Goal: Task Accomplishment & Management: Manage account settings

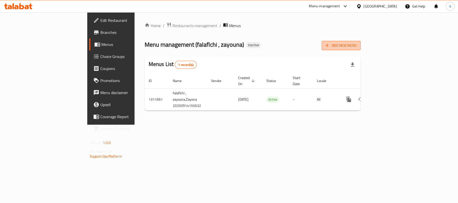
click at [356, 44] on span "Add New Menu" at bounding box center [341, 45] width 31 height 6
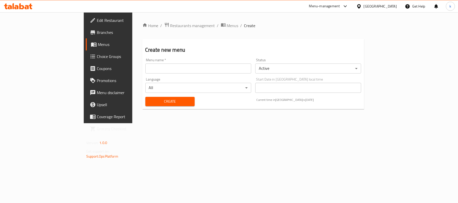
click at [145, 72] on input "text" at bounding box center [198, 69] width 106 height 10
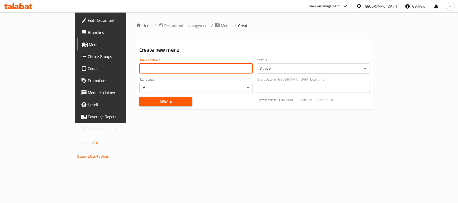
type input "Menu"
click at [139, 98] on button "Create" at bounding box center [165, 101] width 53 height 9
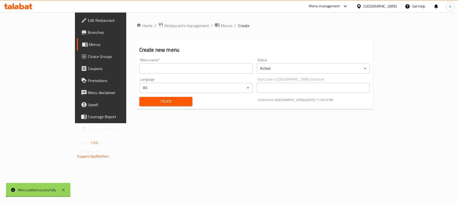
click at [89, 44] on span "Menus" at bounding box center [118, 44] width 58 height 6
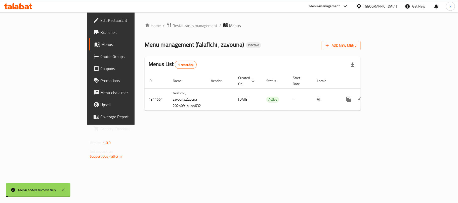
click at [101, 44] on span "Menus" at bounding box center [130, 44] width 58 height 6
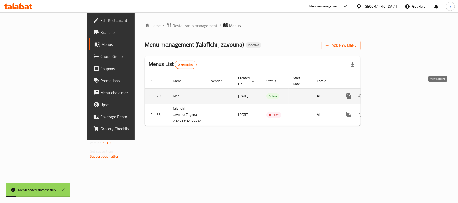
click at [388, 93] on icon "enhanced table" at bounding box center [385, 96] width 6 height 6
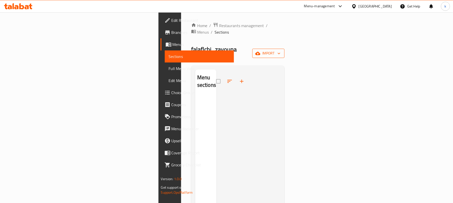
click at [284, 49] on button "import" at bounding box center [268, 53] width 32 height 9
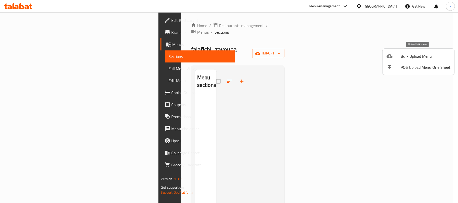
click at [398, 56] on div at bounding box center [393, 56] width 14 height 6
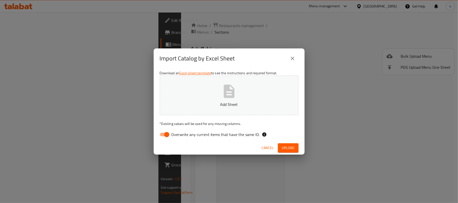
click at [165, 137] on input "Overwrite any current items that have the same ID." at bounding box center [166, 135] width 29 height 10
checkbox input "false"
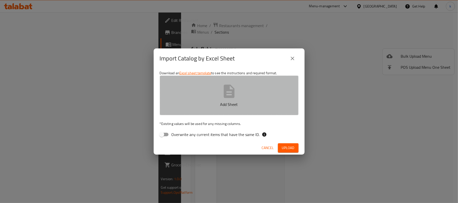
click at [227, 102] on p "Add Sheet" at bounding box center [228, 105] width 123 height 6
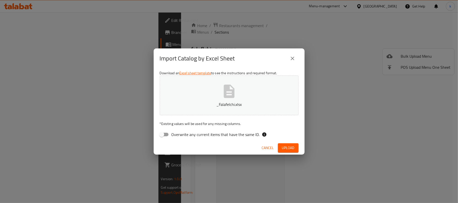
click at [289, 56] on icon "close" at bounding box center [292, 59] width 6 height 6
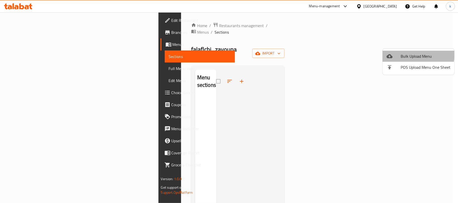
click at [399, 53] on li "Bulk Upload Menu" at bounding box center [418, 56] width 72 height 11
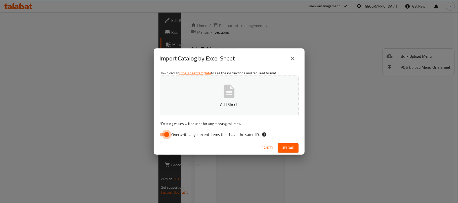
click at [164, 134] on input "Overwrite any current items that have the same ID." at bounding box center [166, 135] width 29 height 10
checkbox input "false"
click at [215, 98] on button "Add Sheet" at bounding box center [229, 96] width 139 height 40
click at [285, 150] on span "Upload" at bounding box center [288, 148] width 13 height 6
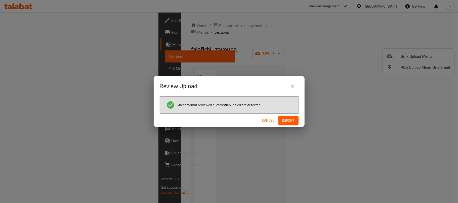
click at [288, 122] on span "Import" at bounding box center [288, 121] width 12 height 6
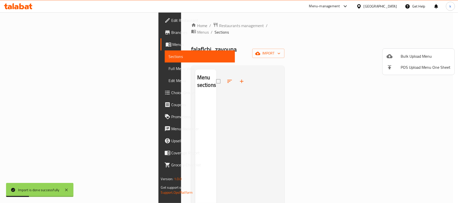
click at [309, 38] on div at bounding box center [229, 101] width 458 height 203
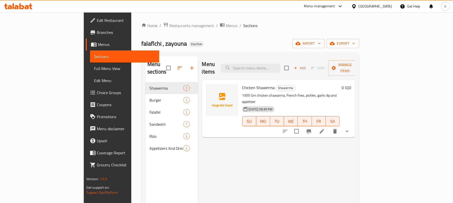
click at [86, 38] on link "Menus" at bounding box center [123, 44] width 74 height 12
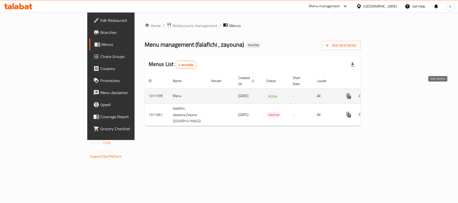
click at [388, 93] on icon "enhanced table" at bounding box center [385, 96] width 6 height 6
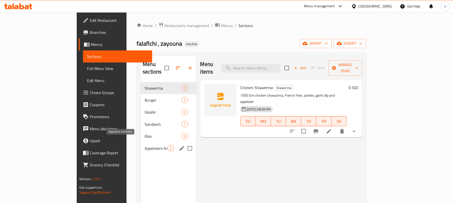
click at [145, 146] on span "Appetizers And Drinks" at bounding box center [156, 149] width 23 height 6
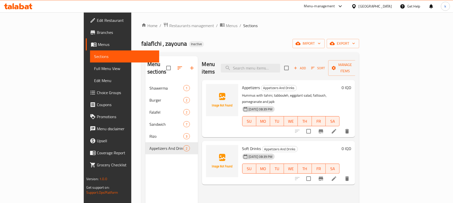
click at [97, 92] on span "Choice Groups" at bounding box center [126, 93] width 59 height 6
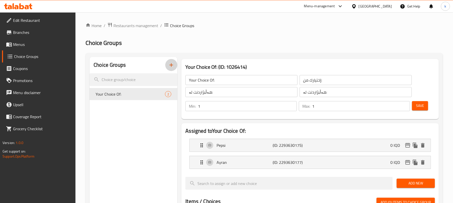
click at [171, 68] on icon "button" at bounding box center [171, 65] width 6 height 6
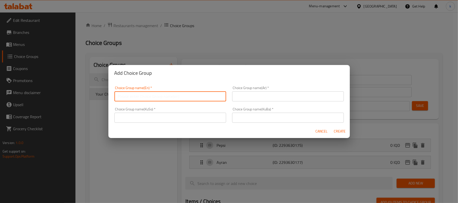
drag, startPoint x: 149, startPoint y: 94, endPoint x: 158, endPoint y: 101, distance: 11.2
click at [149, 94] on input "text" at bounding box center [170, 97] width 112 height 10
type input "Your Choice Of:"
click at [258, 94] on input "text" at bounding box center [288, 97] width 112 height 10
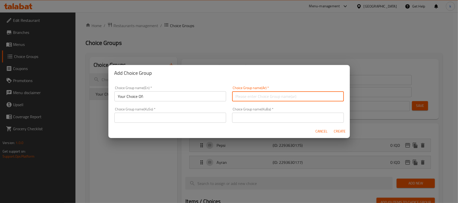
type input "إختيارك من:"
click at [260, 117] on input "text" at bounding box center [288, 118] width 112 height 10
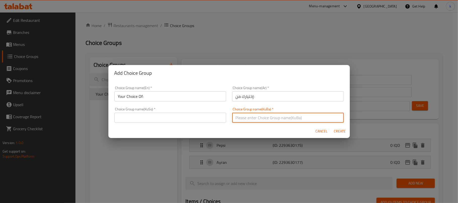
type input "هەڵبژاردنت لە:"
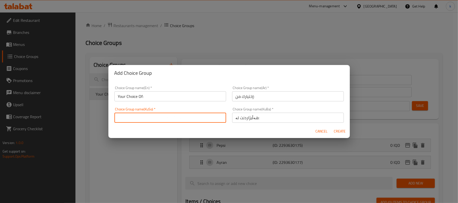
click at [197, 118] on input "text" at bounding box center [170, 118] width 112 height 10
type input "هەڵبژاردنت لە:"
click at [341, 133] on span "Create" at bounding box center [340, 131] width 12 height 6
type input "Your Choice Of:"
type input "إختيارك من:"
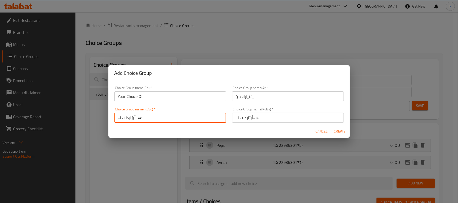
type input "0"
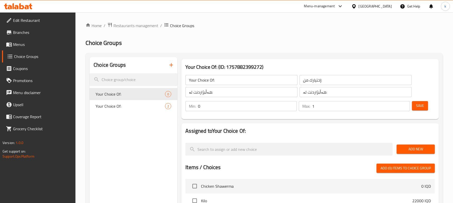
type input "1"
click at [404, 105] on input "1" at bounding box center [361, 106] width 98 height 10
type input "1"
click at [290, 104] on input "1" at bounding box center [247, 106] width 99 height 10
drag, startPoint x: 427, startPoint y: 108, endPoint x: 420, endPoint y: 110, distance: 7.3
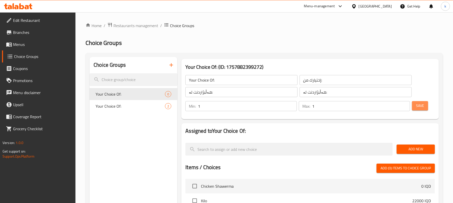
click at [427, 108] on button "Save" at bounding box center [420, 105] width 16 height 9
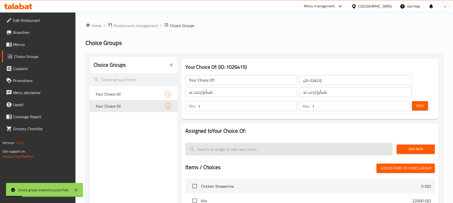
drag, startPoint x: 376, startPoint y: 153, endPoint x: 388, endPoint y: 156, distance: 11.6
click at [376, 154] on input "search" at bounding box center [288, 149] width 207 height 13
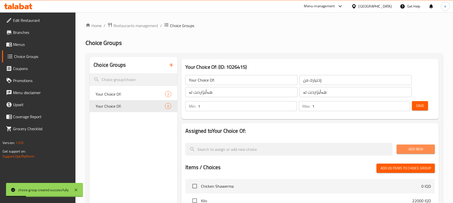
click at [400, 150] on span "Add New" at bounding box center [415, 149] width 30 height 6
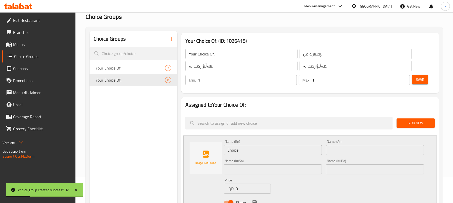
scroll to position [67, 0]
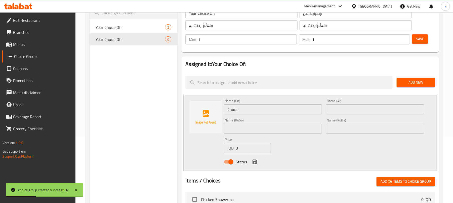
click at [344, 111] on input "text" at bounding box center [375, 110] width 98 height 10
paste input "صحن مشكل صغير"
type input "صحن مشكل صغير"
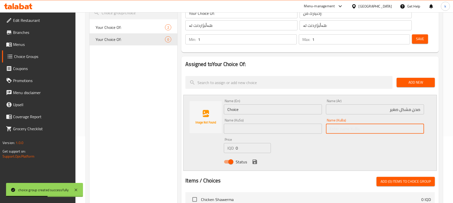
drag, startPoint x: 407, startPoint y: 127, endPoint x: 417, endPoint y: 140, distance: 16.5
click at [407, 127] on input "text" at bounding box center [375, 129] width 98 height 10
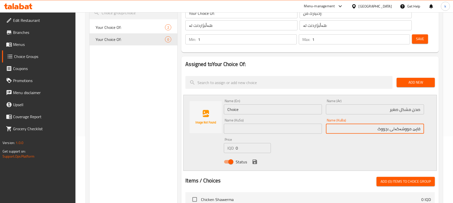
drag, startPoint x: 378, startPoint y: 132, endPoint x: 437, endPoint y: 134, distance: 59.1
click at [437, 134] on div "Assigned to Your Choice Of: Add New Name (En) Choice Name (En) Name (Ar) صحن مش…" at bounding box center [309, 187] width 257 height 260
type input "قاپێ مووشەکەلی بچووک"
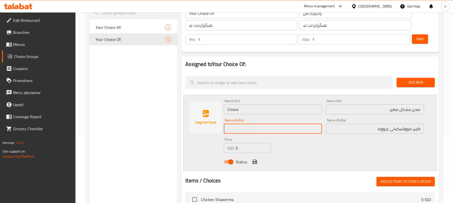
click at [243, 131] on input "text" at bounding box center [273, 129] width 98 height 10
paste input "قاپێ مووشەکەلی بچووک"
type input "قاپێ مووشەکەلی بچووک"
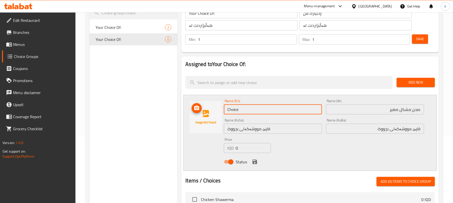
drag, startPoint x: 249, startPoint y: 108, endPoint x: 216, endPoint y: 112, distance: 32.6
click at [216, 112] on div "Name (En) Choice Name (En) Name (Ar) صحن مشكل صغير Name (Ar) Name (KuSo) قاپێ م…" at bounding box center [309, 133] width 253 height 76
type input "A"
type input "Small Appetizers Dish"
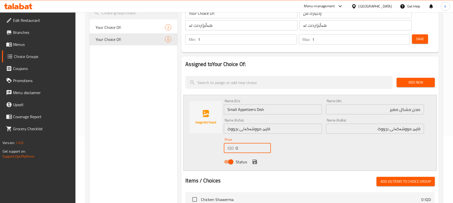
drag, startPoint x: 243, startPoint y: 148, endPoint x: 231, endPoint y: 141, distance: 13.5
click at [227, 149] on div "IQD 0 Price" at bounding box center [247, 148] width 47 height 10
type input "2000"
drag, startPoint x: 255, startPoint y: 162, endPoint x: 258, endPoint y: 162, distance: 3.3
click at [255, 162] on icon "save" at bounding box center [254, 162] width 5 height 5
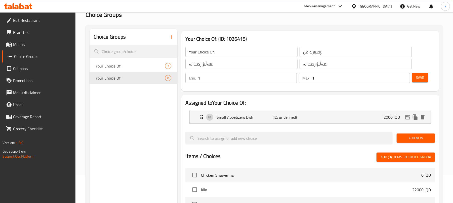
scroll to position [0, 0]
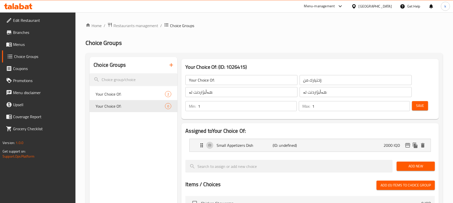
click at [419, 105] on span "Save" at bounding box center [420, 106] width 8 height 6
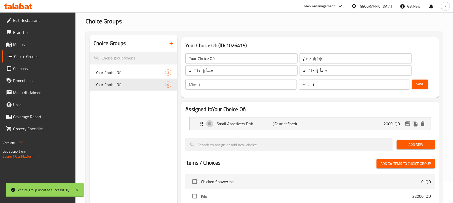
scroll to position [33, 0]
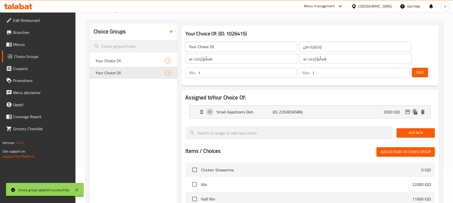
click at [421, 131] on span "Add New" at bounding box center [415, 133] width 30 height 6
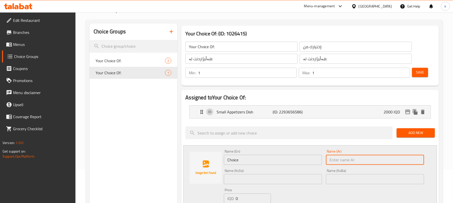
click at [361, 160] on input "text" at bounding box center [375, 160] width 98 height 10
paste input "صحن مشكل وسط"
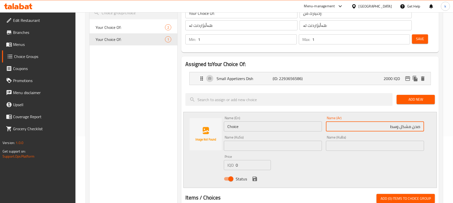
type input "صحن مشكل وسط"
click at [388, 145] on input "text" at bounding box center [375, 146] width 98 height 10
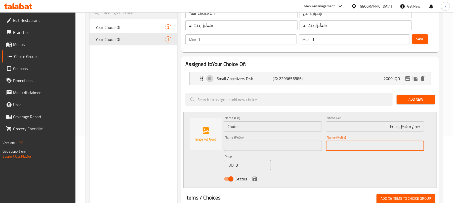
paste input "قاپێ مووشەکەلی بچووک"
click at [385, 148] on input "قاپێ مووشەکەلی بچووک" at bounding box center [375, 146] width 98 height 10
type input "قاپێ مووشەکەلی ناوەند"
drag, startPoint x: 380, startPoint y: 146, endPoint x: 458, endPoint y: 161, distance: 78.6
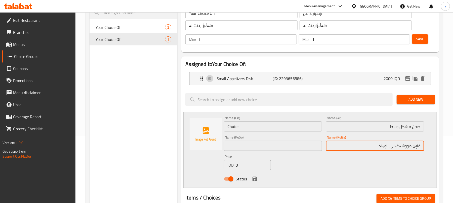
click at [453, 137] on html "​ Menu-management Iraq Get Help k Edit Restaurant Branches Menus Choice Groups …" at bounding box center [226, 34] width 453 height 203
drag, startPoint x: 248, startPoint y: 145, endPoint x: 254, endPoint y: 146, distance: 6.1
click at [248, 145] on input "text" at bounding box center [273, 146] width 98 height 10
paste input "قاپێ مووشەکەلی ناوەند"
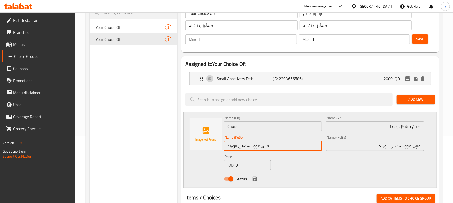
type input "قاپێ مووشەکەلی ناوەند"
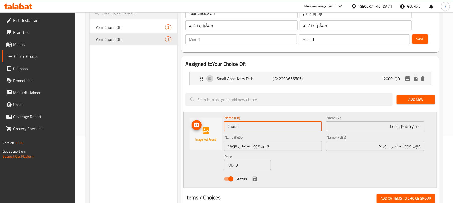
drag, startPoint x: 251, startPoint y: 129, endPoint x: 220, endPoint y: 132, distance: 30.8
click at [220, 132] on div "Name (En) Choice Name (En) Name (Ar) صحن مشكل وسط Name (Ar) Name (KuSo) قاپێ مو…" at bounding box center [309, 150] width 253 height 76
type input "Medium Appetizers Dish"
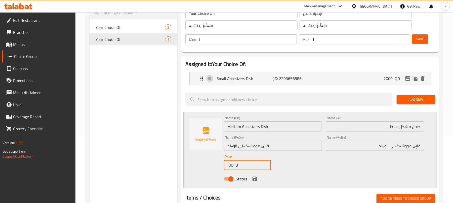
drag, startPoint x: 242, startPoint y: 166, endPoint x: 225, endPoint y: 167, distance: 17.4
click at [225, 168] on div "IQD 0 Price" at bounding box center [247, 165] width 47 height 10
type input "3000"
click at [255, 177] on icon "save" at bounding box center [254, 179] width 5 height 5
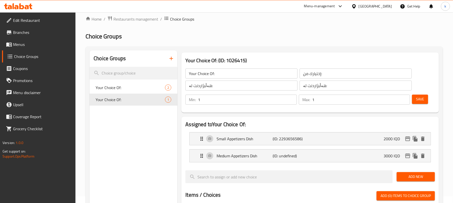
scroll to position [0, 0]
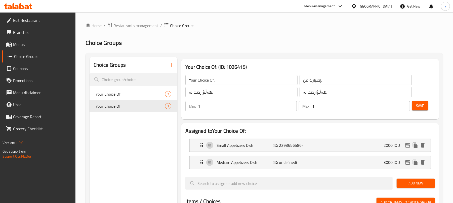
click at [420, 105] on span "Save" at bounding box center [420, 106] width 8 height 6
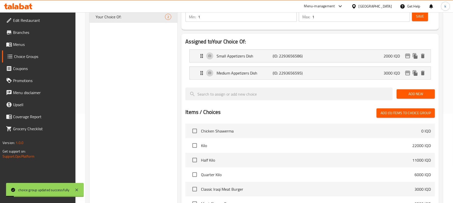
scroll to position [101, 0]
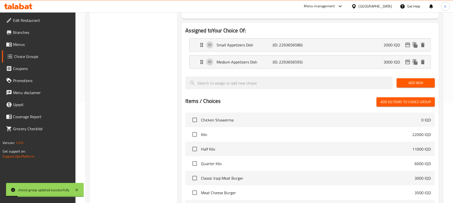
click at [419, 85] on span "Add New" at bounding box center [415, 83] width 30 height 6
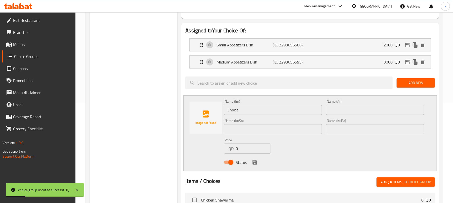
click at [365, 109] on input "text" at bounding box center [375, 110] width 98 height 10
paste input "صحن مشكل كبير"
type input "صحن مشكل كبير"
drag, startPoint x: 369, startPoint y: 129, endPoint x: 367, endPoint y: 128, distance: 2.8
click at [369, 129] on input "text" at bounding box center [375, 129] width 98 height 10
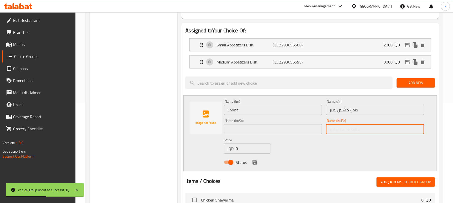
paste input "قاپێ مووشەکەلی ناوەند"
click at [383, 130] on input "قاپێ مووشەکەلی ناوەند" at bounding box center [375, 129] width 98 height 10
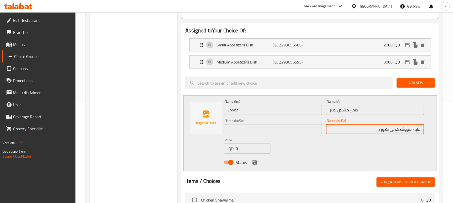
drag, startPoint x: 378, startPoint y: 131, endPoint x: 449, endPoint y: 141, distance: 71.3
click at [449, 141] on div "Home / Restaurants management / Choice Groups Choice Groups Choice Groups Your …" at bounding box center [263, 140] width 377 height 457
type input "قاپێ مووشەکەلی گەورە"
click at [282, 130] on input "text" at bounding box center [273, 129] width 98 height 10
paste input "قاپێ مووشەکەلی گەورە"
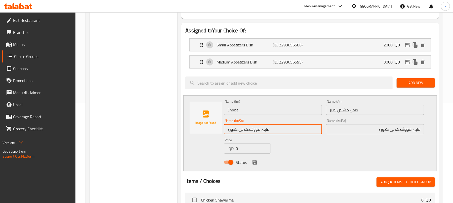
type input "قاپێ مووشەکەلی گەورە"
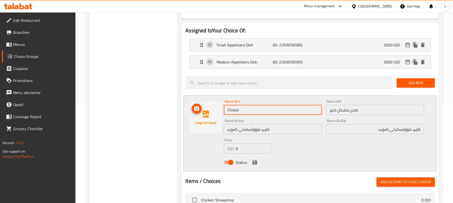
drag, startPoint x: 247, startPoint y: 110, endPoint x: 208, endPoint y: 116, distance: 39.7
click at [208, 116] on div "Name (En) Choice Name (En) Name (Ar) صحن مشكل كبير Name (Ar) Name (KuSo) قاپێ م…" at bounding box center [309, 134] width 253 height 76
click at [259, 112] on input "Large Appetizer Plate" at bounding box center [273, 110] width 98 height 10
type input "Large Appetizer Dish"
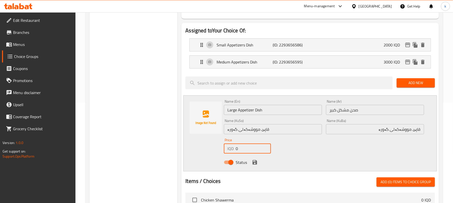
drag, startPoint x: 237, startPoint y: 151, endPoint x: 228, endPoint y: 152, distance: 8.3
click at [228, 152] on div "IQD 0 Price" at bounding box center [247, 149] width 47 height 10
type input "5000"
click at [254, 164] on icon "save" at bounding box center [254, 162] width 5 height 5
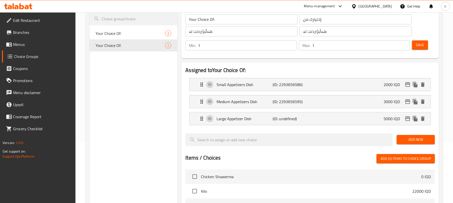
scroll to position [0, 0]
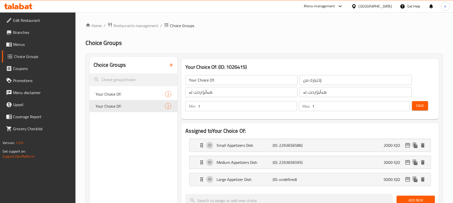
click at [416, 108] on span "Save" at bounding box center [420, 106] width 8 height 6
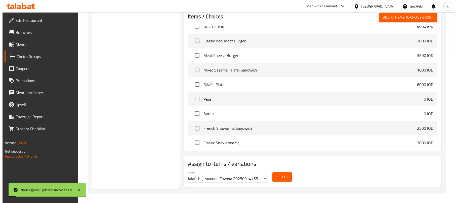
scroll to position [101, 0]
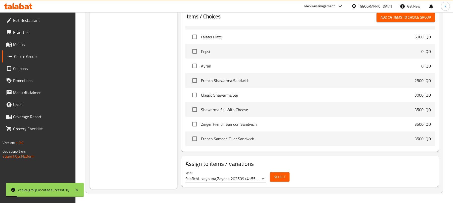
click at [258, 183] on div "Menu falaflchi , zayouna,Zayona 20250914155632 ( Inactive )" at bounding box center [225, 177] width 84 height 16
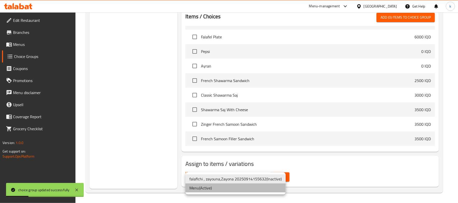
click at [216, 187] on li "Menu ( Active )" at bounding box center [235, 188] width 100 height 9
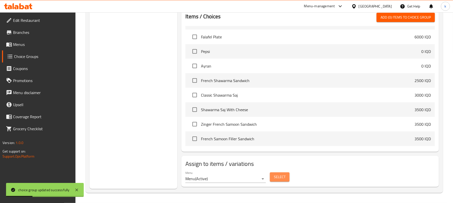
click at [284, 176] on span "Select" at bounding box center [280, 177] width 12 height 6
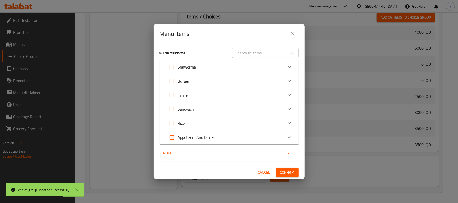
click at [240, 134] on div "Appetizers And Drinks" at bounding box center [225, 137] width 118 height 12
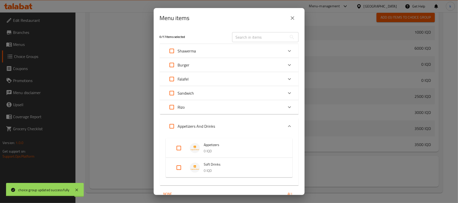
click at [180, 148] on input "Expand" at bounding box center [179, 148] width 12 height 12
checkbox input "true"
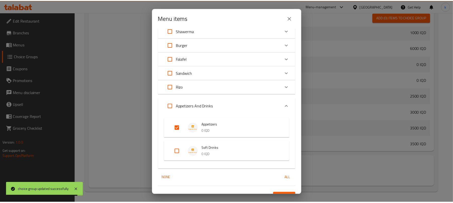
scroll to position [29, 0]
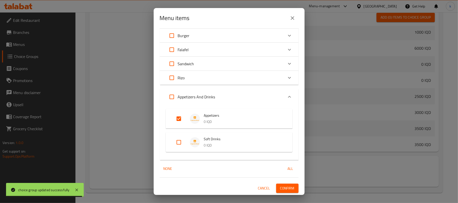
click at [286, 190] on span "Confirm" at bounding box center [287, 189] width 14 height 6
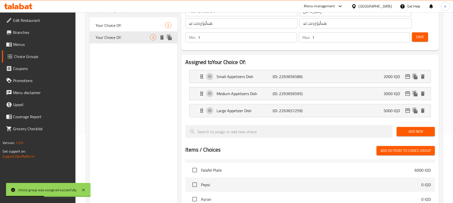
scroll to position [0, 0]
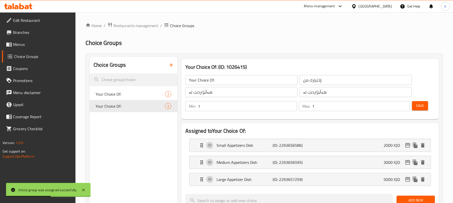
click at [169, 63] on icon "button" at bounding box center [171, 65] width 6 height 6
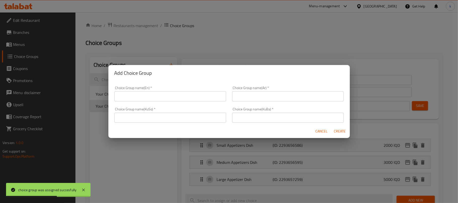
drag, startPoint x: 155, startPoint y: 92, endPoint x: 155, endPoint y: 100, distance: 7.8
click at [154, 92] on input "text" at bounding box center [170, 97] width 112 height 10
click at [155, 101] on input "text" at bounding box center [170, 97] width 112 height 10
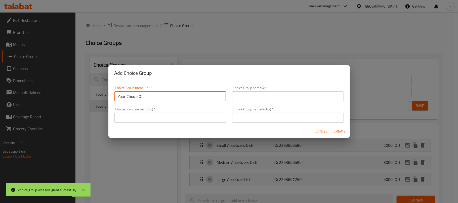
type input "Your Choice Of:"
drag, startPoint x: 273, startPoint y: 98, endPoint x: 275, endPoint y: 101, distance: 3.6
click at [273, 98] on input "text" at bounding box center [288, 97] width 112 height 10
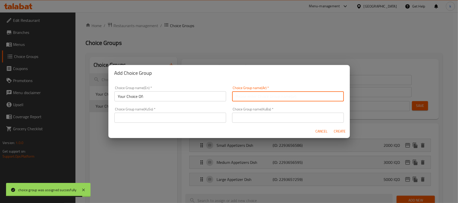
type input "إختيارك من:"
drag, startPoint x: 256, startPoint y: 121, endPoint x: 259, endPoint y: 126, distance: 6.0
click at [256, 121] on input "text" at bounding box center [288, 118] width 112 height 10
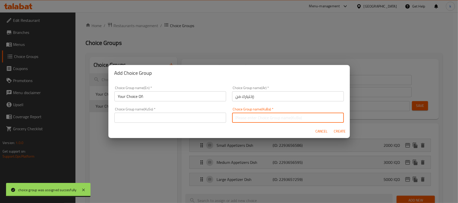
type input "هەڵبژاردنت لە:"
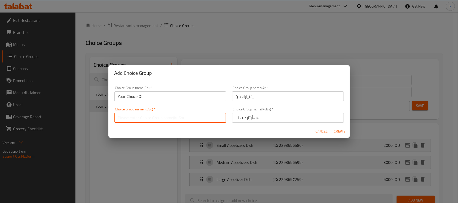
drag, startPoint x: 176, startPoint y: 117, endPoint x: 176, endPoint y: 119, distance: 2.5
click at [176, 117] on input "text" at bounding box center [170, 118] width 112 height 10
type input "هەڵبژاردنت لە:"
click at [337, 131] on span "Create" at bounding box center [340, 131] width 12 height 6
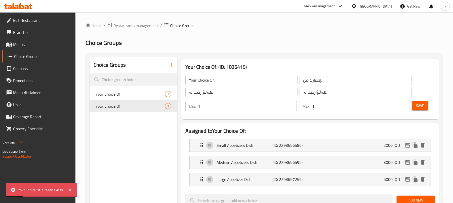
click at [173, 67] on icon "button" at bounding box center [171, 65] width 6 height 6
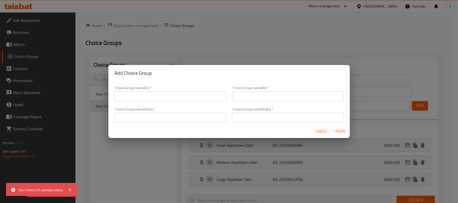
click at [174, 96] on input "text" at bounding box center [170, 97] width 112 height 10
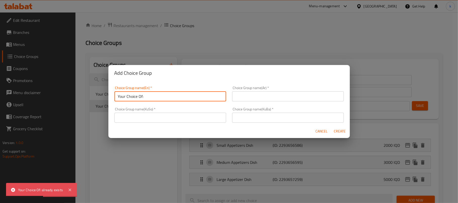
type input "Your Choice Of:"
click at [263, 96] on input "text" at bounding box center [288, 97] width 112 height 10
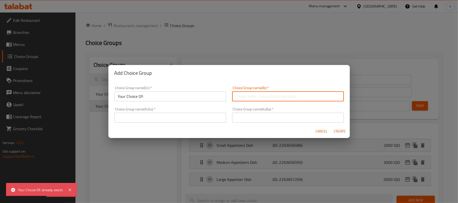
type input "إختيارك من:"
drag, startPoint x: 258, startPoint y: 117, endPoint x: 259, endPoint y: 120, distance: 3.4
click at [258, 117] on input "text" at bounding box center [288, 118] width 112 height 10
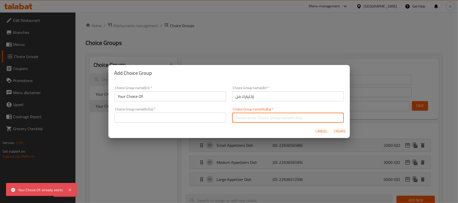
type input "هەڵبژاردنت لە:"
drag, startPoint x: 196, startPoint y: 118, endPoint x: 185, endPoint y: 123, distance: 12.0
click at [196, 118] on input "text" at bounding box center [170, 118] width 112 height 10
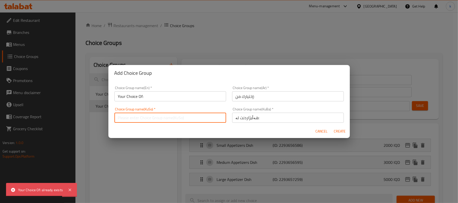
type input "هەڵبژاردنت لە:"
click at [338, 131] on span "Create" at bounding box center [340, 131] width 12 height 6
type input "Your Choice Of:"
type input "0"
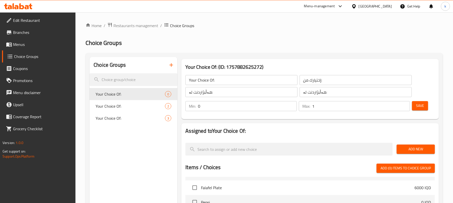
type input "1"
click at [404, 105] on input "1" at bounding box center [361, 106] width 98 height 10
type input "1"
click at [291, 104] on input "1" at bounding box center [247, 106] width 99 height 10
click at [419, 106] on span "Save" at bounding box center [420, 106] width 8 height 6
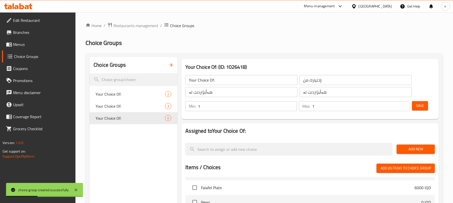
click at [413, 149] on span "Add New" at bounding box center [415, 149] width 30 height 6
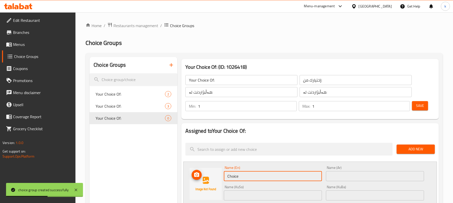
drag, startPoint x: 248, startPoint y: 179, endPoint x: 184, endPoint y: 182, distance: 64.4
click at [184, 182] on div "Name (En) Choice Name (En) Name (Ar) Name (Ar) Name (KuSo) Name (KuSo) Name (Ku…" at bounding box center [309, 200] width 253 height 76
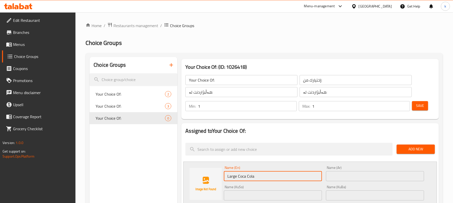
drag, startPoint x: 238, startPoint y: 177, endPoint x: 257, endPoint y: 179, distance: 19.7
click at [257, 179] on input "Large Coca Cola" at bounding box center [273, 176] width 98 height 10
type input "Large Coca Cola"
click at [350, 178] on input "text" at bounding box center [375, 176] width 98 height 10
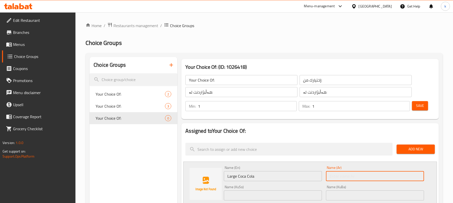
paste input "كوكاكولا"
type input "كوكاكولا كبير"
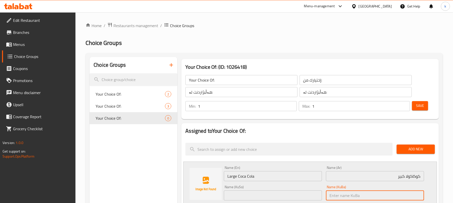
click at [400, 196] on input "text" at bounding box center [375, 196] width 98 height 10
paste input "کۆکاکۆلا"
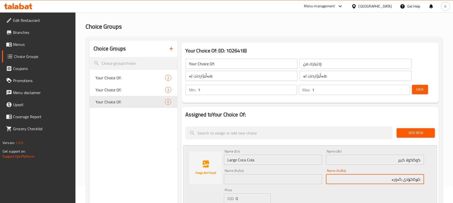
scroll to position [57, 0]
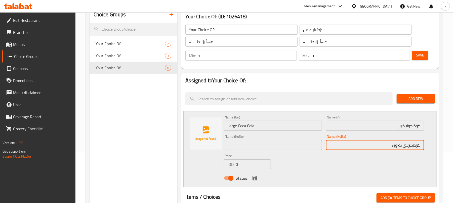
drag, startPoint x: 391, startPoint y: 193, endPoint x: 427, endPoint y: 200, distance: 36.1
click at [427, 200] on div "Assigned to Your Choice Of: Add New Name (En) Large Coca Cola Name (En) Name (A…" at bounding box center [309, 203] width 257 height 260
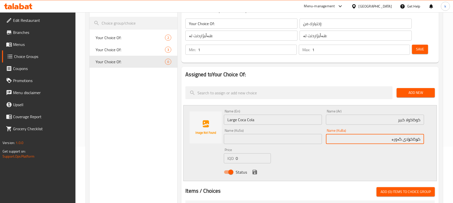
type input "کۆکاکۆلای گەورە"
click at [255, 141] on input "text" at bounding box center [273, 139] width 98 height 10
paste input "کۆکاکۆلای گەورە"
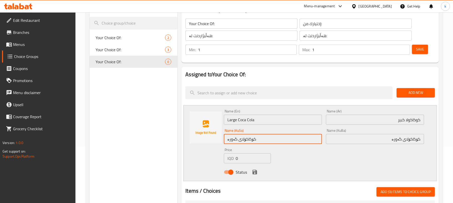
type input "کۆکاکۆلای گەورە"
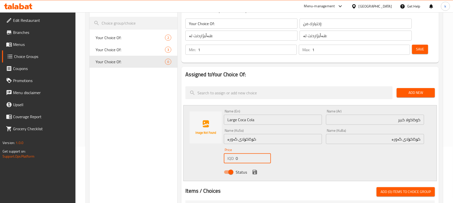
drag, startPoint x: 243, startPoint y: 160, endPoint x: 231, endPoint y: 160, distance: 11.8
click at [231, 160] on div "IQD 0 Price" at bounding box center [247, 159] width 47 height 10
type input "500"
click at [253, 172] on icon "save" at bounding box center [254, 172] width 5 height 5
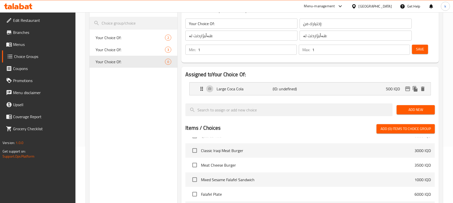
scroll to position [0, 0]
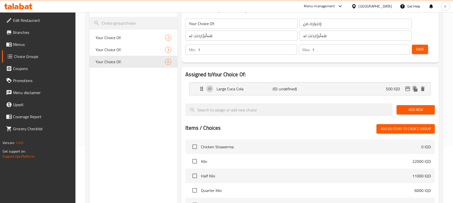
click at [423, 52] on span "Save" at bounding box center [420, 49] width 8 height 6
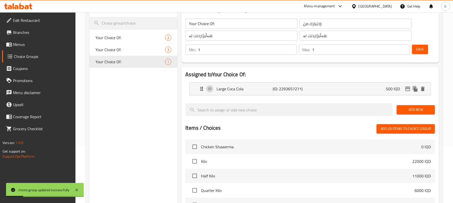
click at [415, 107] on span "Add New" at bounding box center [415, 110] width 30 height 6
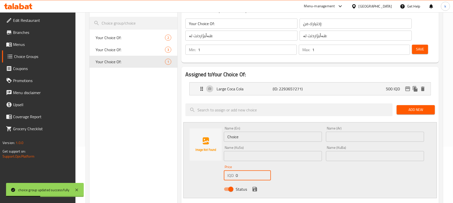
drag, startPoint x: 247, startPoint y: 174, endPoint x: 228, endPoint y: 173, distance: 18.9
click at [229, 175] on div "IQD 0 Price" at bounding box center [247, 176] width 47 height 10
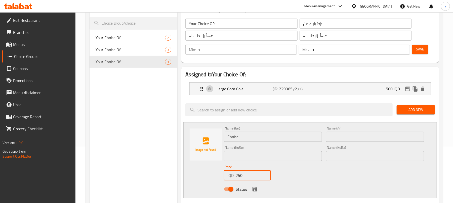
type input "250"
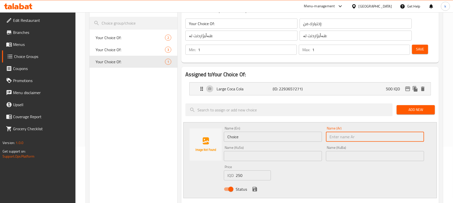
click at [345, 136] on input "text" at bounding box center [375, 137] width 98 height 10
paste input "كوكاكولا"
type input "كوكاكولا صغير"
click at [398, 155] on input "text" at bounding box center [375, 156] width 98 height 10
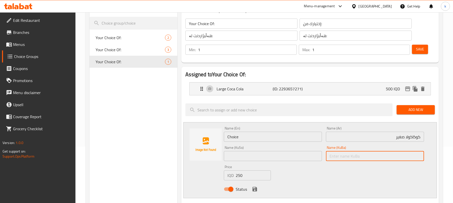
paste input "کۆکاکۆلای گەورە"
click at [397, 156] on input "کۆکاکۆلای گەورە" at bounding box center [375, 156] width 98 height 10
drag, startPoint x: 433, startPoint y: 155, endPoint x: 458, endPoint y: 157, distance: 24.7
click at [453, 147] on html "​ Menu-management Iraq Get Help k Edit Restaurant Branches Menus Choice Groups …" at bounding box center [226, 44] width 453 height 203
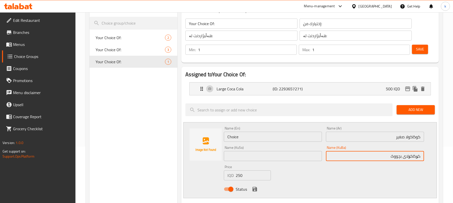
type input "کۆکاکۆلای بچووک"
click at [278, 156] on input "text" at bounding box center [273, 156] width 98 height 10
paste input "کۆکاکۆلای بچووک"
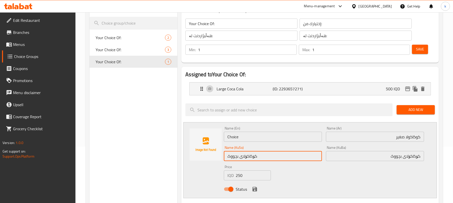
type input "کۆکاکۆلای بچووک"
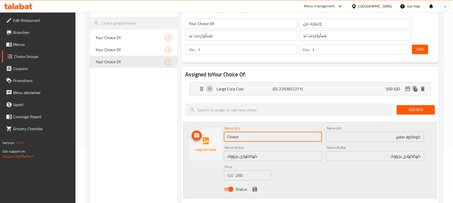
drag, startPoint x: 247, startPoint y: 137, endPoint x: 210, endPoint y: 139, distance: 37.0
click at [210, 139] on div "Name (En) Choice Name (En) Name (Ar) كوكاكولا صغير Name (Ar) Name (KuSo) کۆکاکۆ…" at bounding box center [309, 160] width 253 height 76
paste input "Coca Cola"
type input "Small Coca Cola"
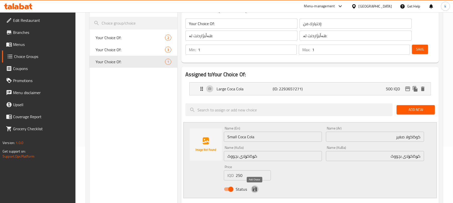
click at [256, 188] on icon "save" at bounding box center [254, 189] width 5 height 5
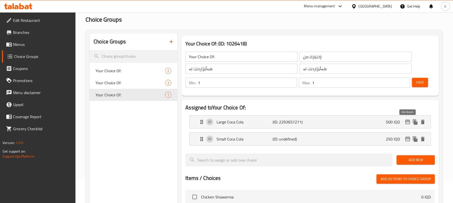
scroll to position [23, 0]
click at [420, 82] on span "Save" at bounding box center [420, 83] width 8 height 6
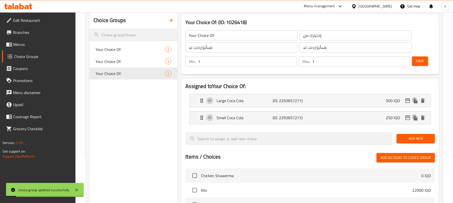
scroll to position [57, 0]
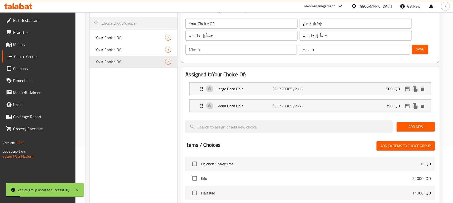
click at [408, 127] on span "Add New" at bounding box center [415, 127] width 30 height 6
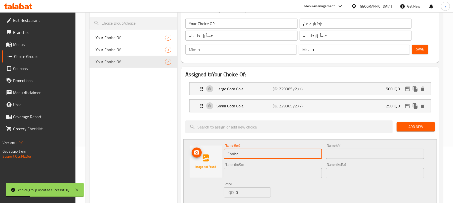
drag, startPoint x: 258, startPoint y: 152, endPoint x: 218, endPoint y: 166, distance: 42.5
click at [218, 166] on div "Name (En) Choice Name (En) Name (Ar) Name (Ar) Name (KuSo) Name (KuSo) Name (Ku…" at bounding box center [309, 178] width 253 height 76
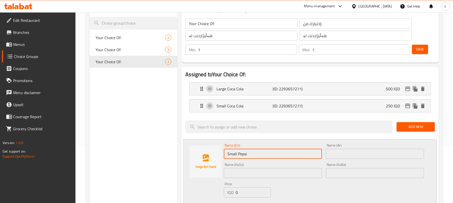
type input "Small Pepsi"
click at [346, 153] on input "text" at bounding box center [375, 154] width 98 height 10
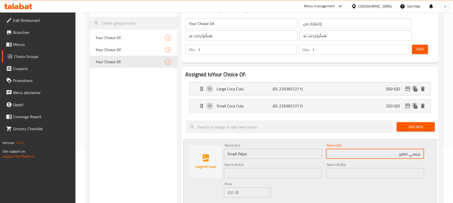
type input "بيبسي صغير"
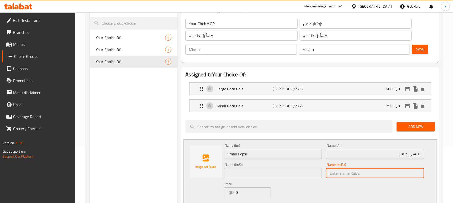
click at [405, 171] on input "text" at bounding box center [375, 173] width 98 height 10
drag, startPoint x: 356, startPoint y: 173, endPoint x: 301, endPoint y: 174, distance: 55.6
click at [302, 174] on div "Name (En) Small Pepsi Name (En) Name (Ar) بيبسي صغير Name (Ar) Name (KuSo) Name…" at bounding box center [324, 178] width 204 height 72
type input "بیپسی بچووک"
click at [287, 171] on input "text" at bounding box center [273, 173] width 98 height 10
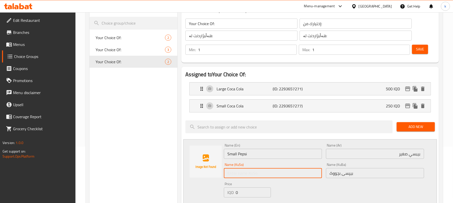
paste input "بیپسی بچووک"
type input "بیپسی بچووک"
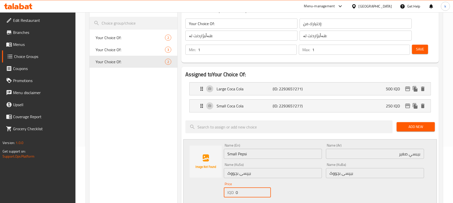
drag, startPoint x: 243, startPoint y: 194, endPoint x: 235, endPoint y: 193, distance: 7.6
click at [235, 195] on div "IQD 0 Price" at bounding box center [247, 193] width 47 height 10
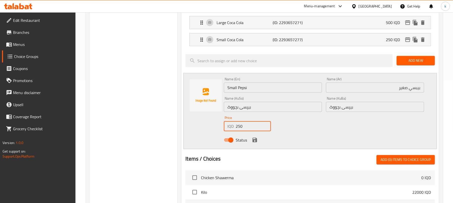
scroll to position [124, 0]
type input "250"
click at [255, 140] on icon "save" at bounding box center [254, 139] width 5 height 5
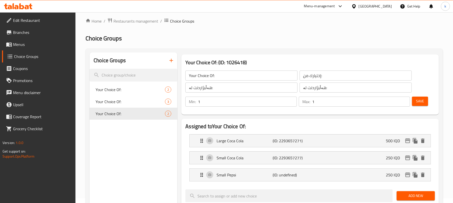
scroll to position [0, 0]
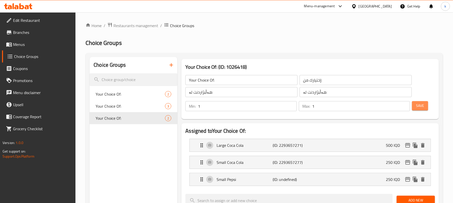
click at [421, 106] on span "Save" at bounding box center [420, 106] width 8 height 6
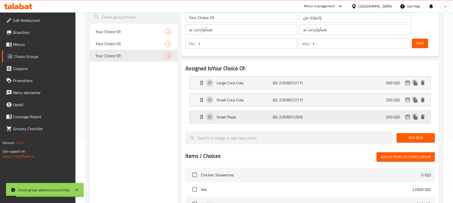
scroll to position [67, 0]
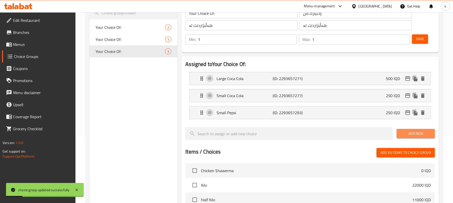
click at [413, 136] on span "Add New" at bounding box center [415, 134] width 30 height 6
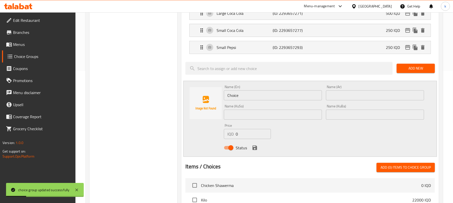
scroll to position [134, 0]
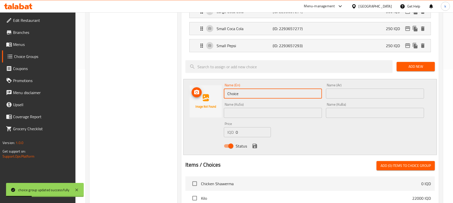
drag, startPoint x: 250, startPoint y: 97, endPoint x: 187, endPoint y: 104, distance: 63.8
click at [187, 104] on div "Name (En) Choice Name (En) Name (Ar) Name (Ar) Name (KuSo) Name (KuSo) Name (Ku…" at bounding box center [309, 117] width 253 height 76
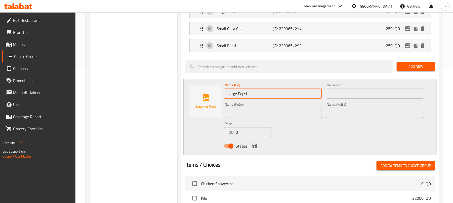
type input "Large Pepsi"
click at [342, 97] on input "text" at bounding box center [375, 94] width 98 height 10
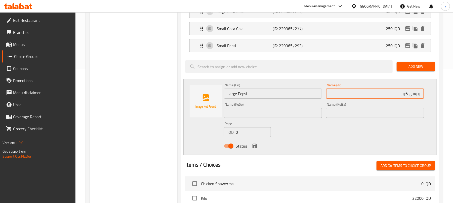
type input "بيبسي كبير"
click at [409, 111] on input "text" at bounding box center [375, 113] width 98 height 10
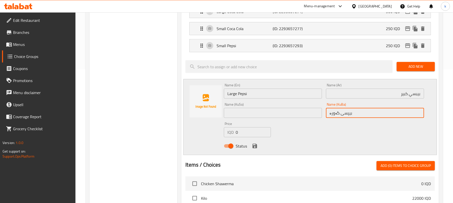
drag, startPoint x: 363, startPoint y: 115, endPoint x: 320, endPoint y: 118, distance: 42.4
click at [320, 118] on div "Name (En) Large Pepsi Name (En) Name (Ar) بيبسي كبير Name (Ar) Name (KuSo) Name…" at bounding box center [324, 117] width 204 height 72
type input "بیپسی گەورە"
click at [289, 112] on input "text" at bounding box center [273, 113] width 98 height 10
paste input "بیپسی گەورە"
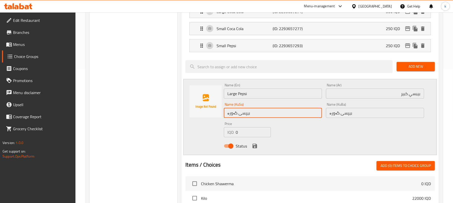
type input "بیپسی گەورە"
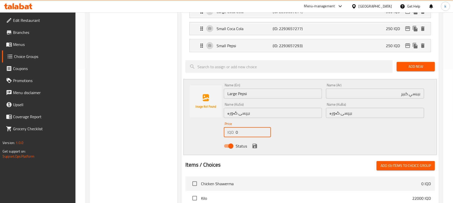
drag, startPoint x: 242, startPoint y: 133, endPoint x: 238, endPoint y: 126, distance: 7.5
click at [230, 135] on div "IQD 0 Price" at bounding box center [247, 132] width 47 height 10
type input "500"
click at [252, 146] on icon "save" at bounding box center [254, 146] width 5 height 5
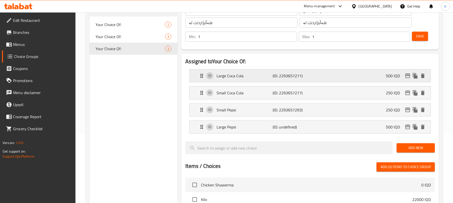
scroll to position [67, 0]
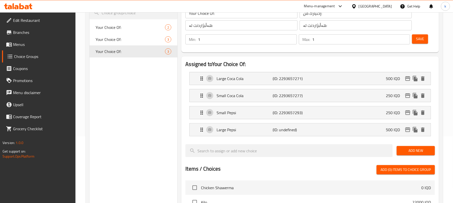
click at [419, 38] on span "Save" at bounding box center [420, 39] width 8 height 6
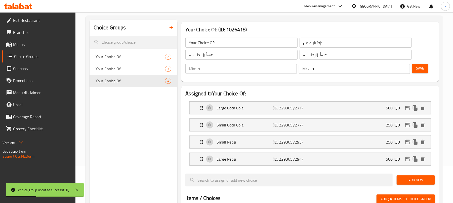
scroll to position [101, 0]
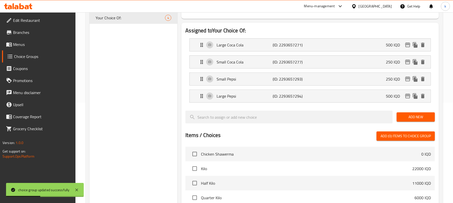
click at [410, 114] on button "Add New" at bounding box center [415, 117] width 38 height 9
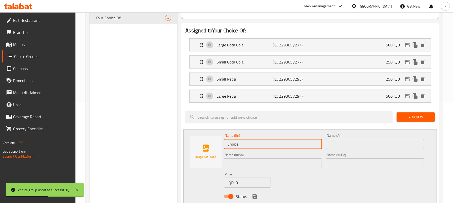
drag, startPoint x: 233, startPoint y: 149, endPoint x: 162, endPoint y: 155, distance: 71.4
click at [162, 155] on div "Choice Groups Your Choice Of: 2 Your Choice Of: 3 Your Choice Of: 4 Your Choice…" at bounding box center [265, 173] width 351 height 432
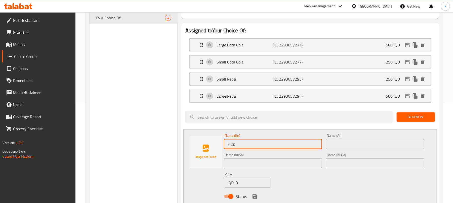
drag, startPoint x: 227, startPoint y: 144, endPoint x: 229, endPoint y: 146, distance: 2.9
click at [227, 144] on input "7 Up" at bounding box center [273, 144] width 98 height 10
type input "Large 7 Up"
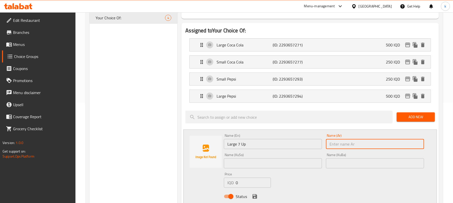
click at [334, 144] on input "text" at bounding box center [375, 144] width 98 height 10
type input "سفن أب كبير"
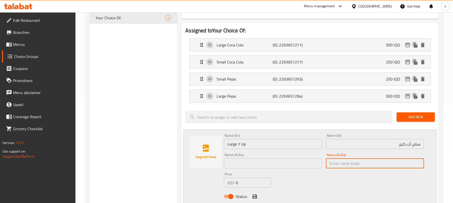
click at [409, 163] on input "text" at bounding box center [375, 164] width 98 height 10
drag, startPoint x: 390, startPoint y: 165, endPoint x: 448, endPoint y: 170, distance: 57.5
click at [448, 170] on div "Home / Restaurants management / Choice Groups Choice Groups Choice Groups Your …" at bounding box center [263, 157] width 377 height 491
type input "سێڤن ئاپی گەورە"
click at [278, 170] on div "Name (KuSo) Name (KuSo)" at bounding box center [273, 160] width 102 height 19
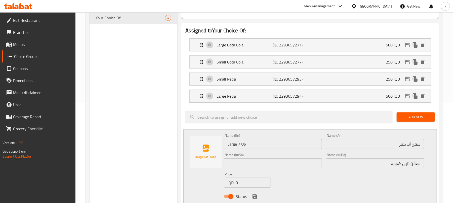
click at [273, 165] on input "text" at bounding box center [273, 164] width 98 height 10
paste input "سێڤن ئاپی گەورە"
type input "سێڤن ئاپی گەورە"
drag, startPoint x: 244, startPoint y: 184, endPoint x: 220, endPoint y: 175, distance: 25.0
click at [221, 186] on div "Name (En) Large 7 Up Name (En) Name (Ar) سفن أب كبير Name (Ar) Name (KuSo) سێڤن…" at bounding box center [309, 168] width 253 height 76
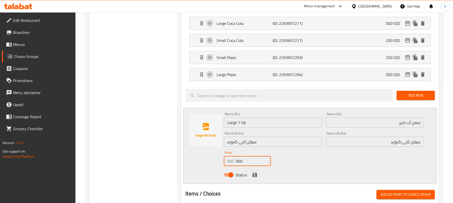
scroll to position [134, 0]
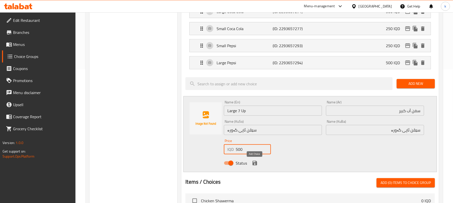
type input "500"
click at [253, 163] on icon "save" at bounding box center [255, 163] width 6 height 6
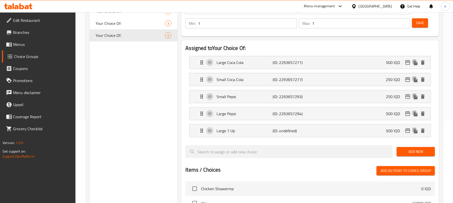
scroll to position [0, 0]
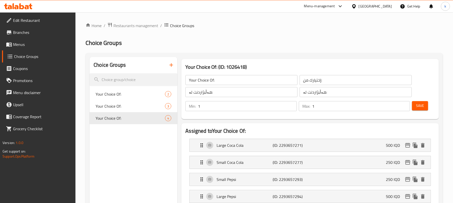
drag, startPoint x: 409, startPoint y: 106, endPoint x: 423, endPoint y: 109, distance: 14.3
click at [409, 106] on input "1" at bounding box center [361, 106] width 98 height 10
click at [423, 108] on span "Save" at bounding box center [420, 106] width 8 height 6
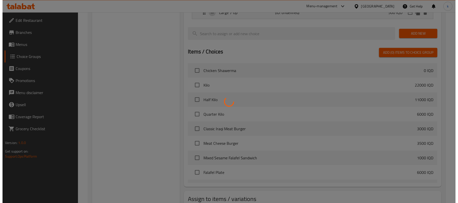
scroll to position [238, 0]
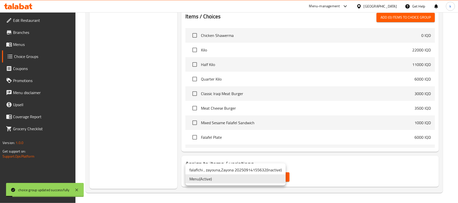
drag, startPoint x: 207, startPoint y: 183, endPoint x: 210, endPoint y: 183, distance: 3.0
click at [207, 183] on li "Menu ( Active )" at bounding box center [235, 179] width 100 height 9
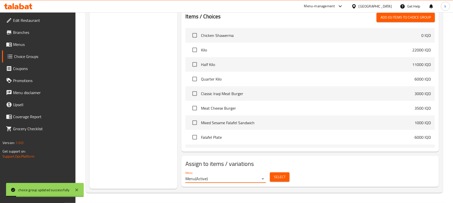
click at [283, 178] on span "Select" at bounding box center [280, 177] width 12 height 6
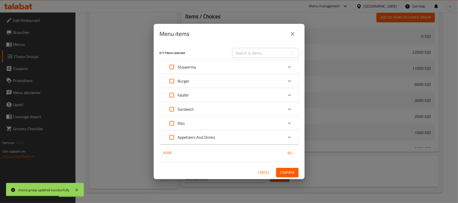
click at [207, 135] on p "Appetizers And Drinks" at bounding box center [196, 138] width 37 height 6
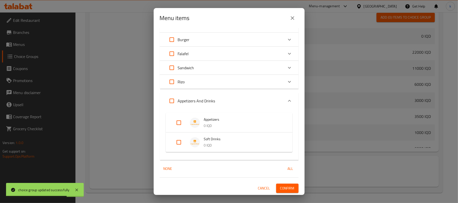
click at [178, 143] on input "Expand" at bounding box center [179, 143] width 12 height 12
checkbox input "true"
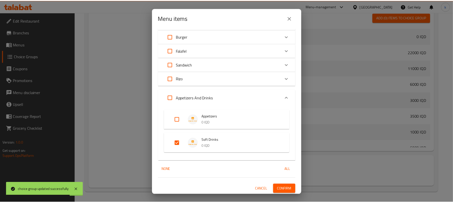
scroll to position [29, 0]
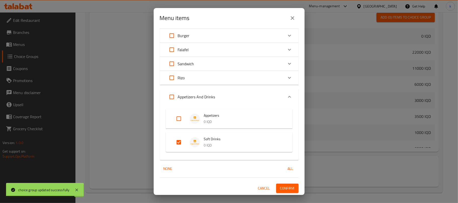
drag, startPoint x: 286, startPoint y: 184, endPoint x: 285, endPoint y: 187, distance: 3.2
click at [286, 184] on button "Confirm" at bounding box center [287, 188] width 22 height 9
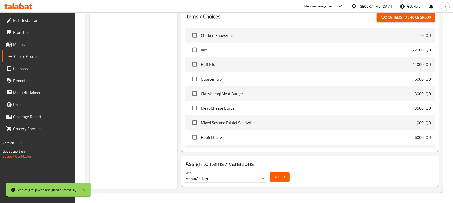
click at [18, 47] on span "Menus" at bounding box center [42, 44] width 59 height 6
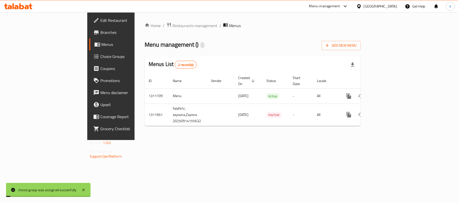
click at [101, 47] on span "Menus" at bounding box center [130, 44] width 58 height 6
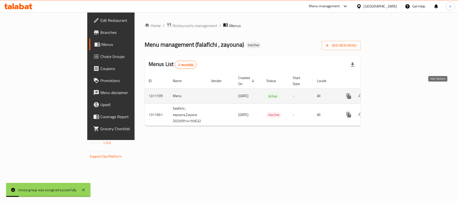
click at [388, 93] on icon "enhanced table" at bounding box center [385, 96] width 6 height 6
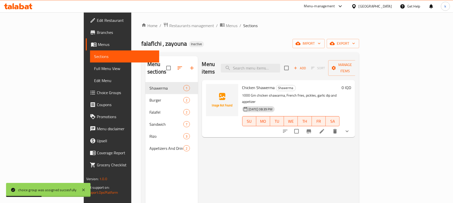
drag, startPoint x: 231, startPoint y: 170, endPoint x: 234, endPoint y: 166, distance: 5.1
click at [231, 170] on div "Menu items Add Sort Manage items Chicken Shawerma Shawerma 1000 Gm chicken shaw…" at bounding box center [276, 157] width 157 height 203
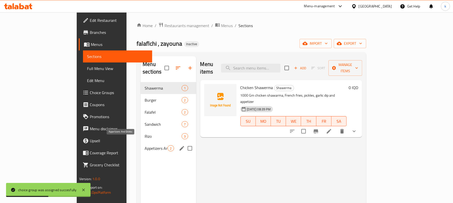
click at [145, 146] on span "Appetizers And Drinks" at bounding box center [156, 149] width 23 height 6
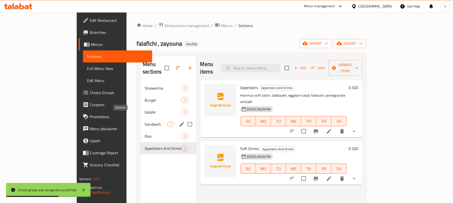
click at [145, 121] on span "Sandwich" at bounding box center [156, 124] width 23 height 6
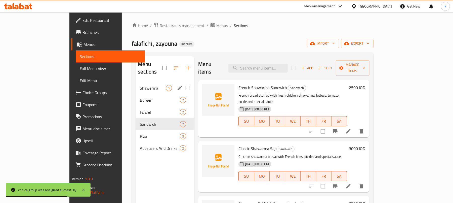
click at [140, 85] on span "Shawerma" at bounding box center [153, 88] width 26 height 6
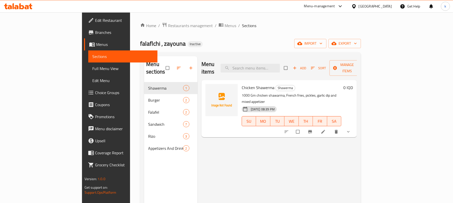
click at [95, 19] on span "Edit Restaurant" at bounding box center [124, 20] width 59 height 6
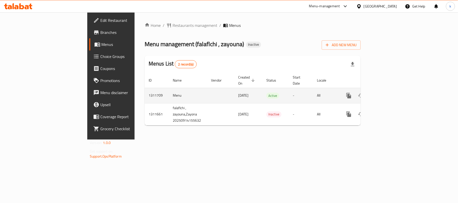
click at [388, 93] on icon "enhanced table" at bounding box center [385, 96] width 6 height 6
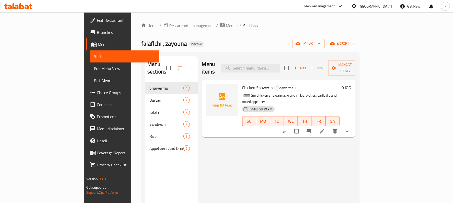
click at [259, 186] on div "Menu items Add Sort Manage items Chicken Shawerma Shawerma 1000 Gm chicken shaw…" at bounding box center [276, 157] width 157 height 203
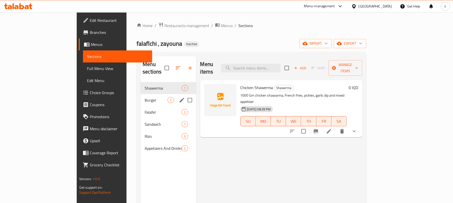
click at [141, 94] on div "Burger 2" at bounding box center [168, 100] width 55 height 12
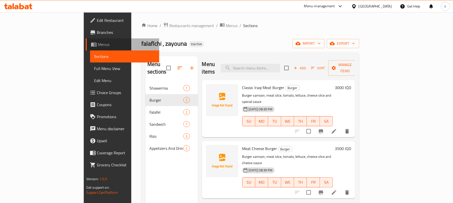
click at [98, 45] on span "Menus" at bounding box center [127, 44] width 58 height 6
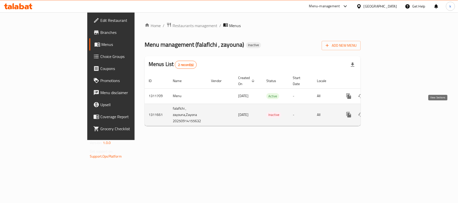
click at [388, 112] on icon "enhanced table" at bounding box center [385, 115] width 6 height 6
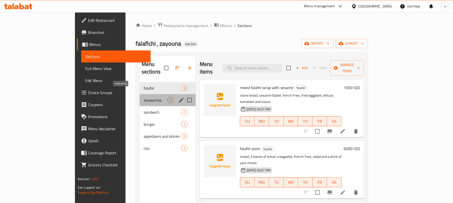
click at [144, 97] on span "shawarma" at bounding box center [156, 100] width 24 height 6
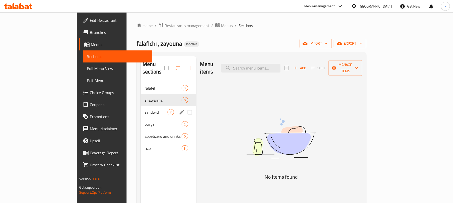
click at [141, 110] on div "sandwich 7" at bounding box center [168, 112] width 55 height 12
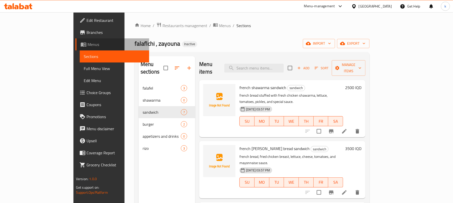
click at [87, 43] on span "Menus" at bounding box center [116, 44] width 58 height 6
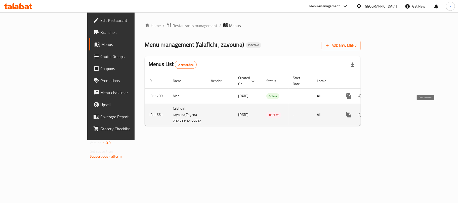
click at [375, 113] on icon "enhanced table" at bounding box center [373, 115] width 4 height 5
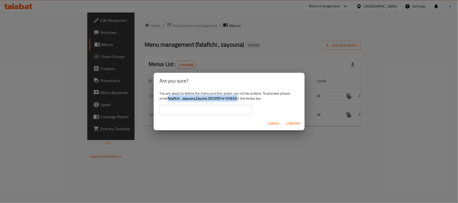
drag, startPoint x: 168, startPoint y: 98, endPoint x: 237, endPoint y: 98, distance: 68.4
click at [237, 98] on div "You are about to delete the menu and this action can not be undone. To proceed,…" at bounding box center [229, 103] width 151 height 28
copy div "falaflchi , zayouna,Zayona 20250914155632"
click at [197, 110] on input "text" at bounding box center [206, 110] width 93 height 10
paste input "falaflchi , zayouna,Zayona 20250914155632"
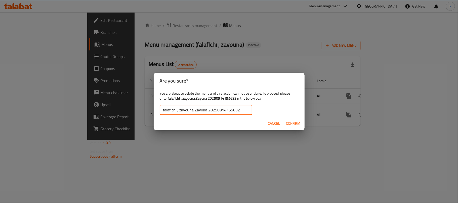
type input "falaflchi , zayouna,Zayona 20250914155632"
click at [289, 122] on span "Confirm" at bounding box center [293, 124] width 14 height 6
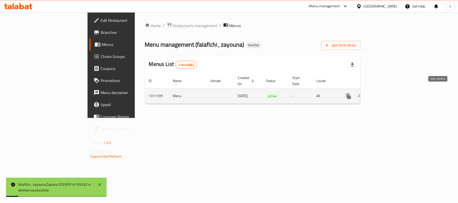
click at [387, 94] on icon "enhanced table" at bounding box center [384, 96] width 5 height 5
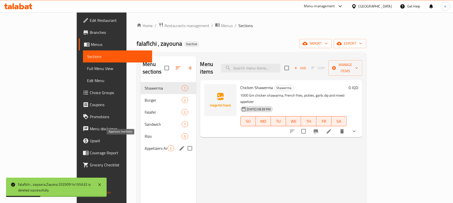
click at [145, 146] on span "Appetizers And Drinks" at bounding box center [156, 149] width 23 height 6
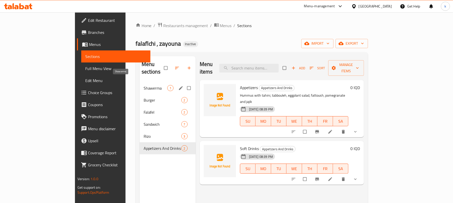
click at [144, 85] on span "Shawerma" at bounding box center [156, 88] width 24 height 6
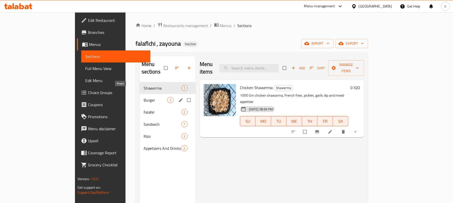
click at [144, 97] on span "Burger" at bounding box center [156, 100] width 24 height 6
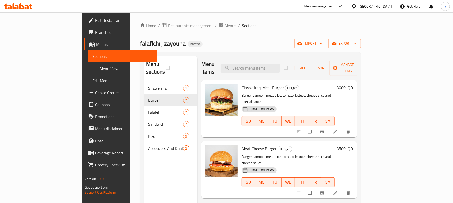
click at [92, 69] on span "Full Menu View" at bounding box center [122, 69] width 61 height 6
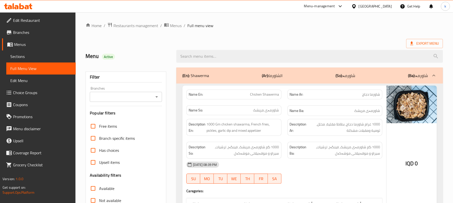
click at [157, 98] on icon "Open" at bounding box center [157, 97] width 6 height 6
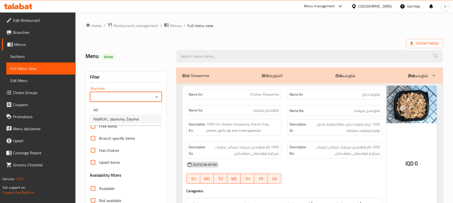
click at [129, 117] on span "falaflchi , zayouna, Zayona" at bounding box center [116, 119] width 45 height 6
type input "falaflchi , zayouna, Zayona"
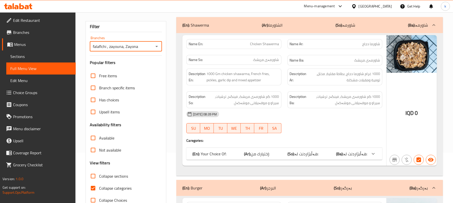
scroll to position [65, 0]
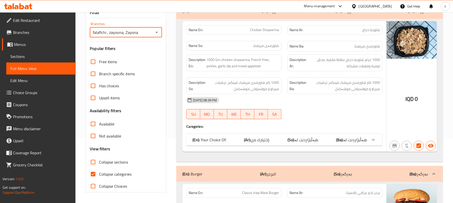
click at [95, 174] on input "Collapse categories" at bounding box center [93, 174] width 12 height 12
checkbox input "false"
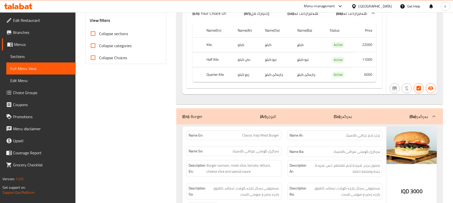
scroll to position [201, 0]
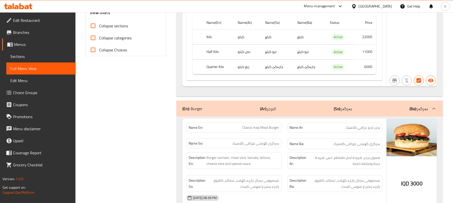
click at [16, 46] on span "Menus" at bounding box center [43, 44] width 58 height 6
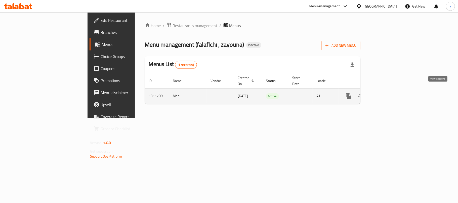
click at [387, 94] on icon "enhanced table" at bounding box center [384, 96] width 5 height 5
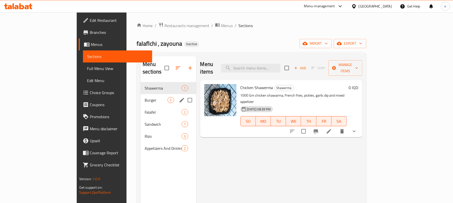
click at [145, 97] on span "Burger" at bounding box center [156, 100] width 23 height 6
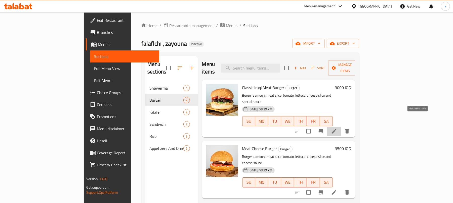
click at [337, 128] on icon at bounding box center [334, 131] width 6 height 6
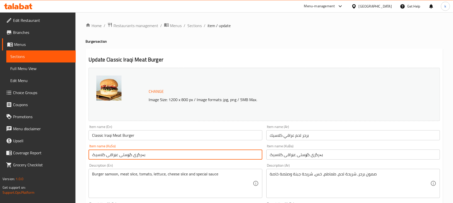
click at [125, 155] on input "بەرگری گۆستی عێراقی کلاسیک" at bounding box center [174, 155] width 173 height 10
click at [119, 155] on input "بەرگری گۆشتی عێراقی کلاسیک" at bounding box center [174, 155] width 173 height 10
type input "بەرگری گۆشتی عێراقی کلاسیک"
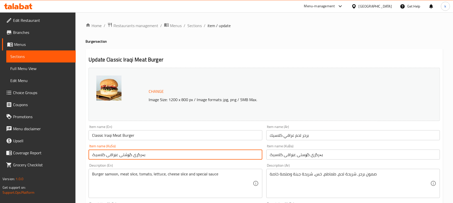
click at [284, 159] on input "بەرگری گۆستی عێراقی کلاسیک" at bounding box center [352, 155] width 173 height 10
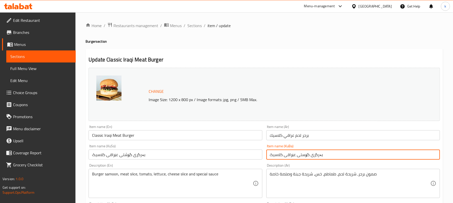
click at [284, 159] on input "بەرگری گۆستی عێراقی کلاسیک" at bounding box center [352, 155] width 173 height 10
paste input "text"
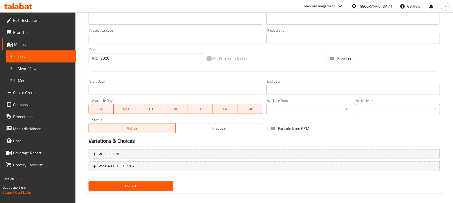
scroll to position [216, 0]
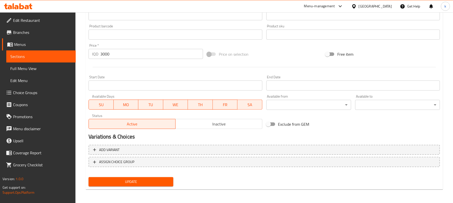
type input "بەرگری گۆشتی عێراقی کلاسیک"
click at [124, 181] on span "Update" at bounding box center [131, 182] width 77 height 6
click at [21, 68] on span "Full Menu View" at bounding box center [40, 69] width 61 height 6
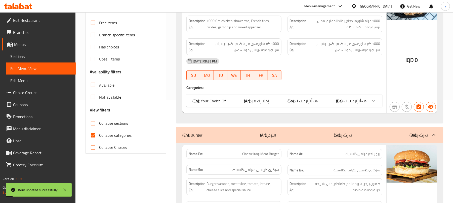
scroll to position [82, 0]
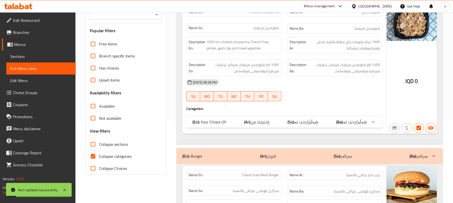
click at [92, 157] on input "Collapse categories" at bounding box center [93, 157] width 12 height 12
checkbox input "false"
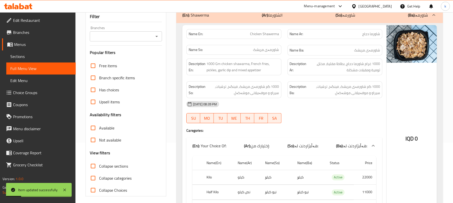
scroll to position [49, 0]
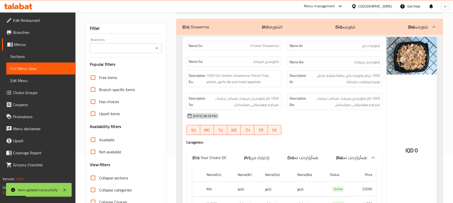
click at [151, 52] on input "Branches" at bounding box center [121, 48] width 61 height 7
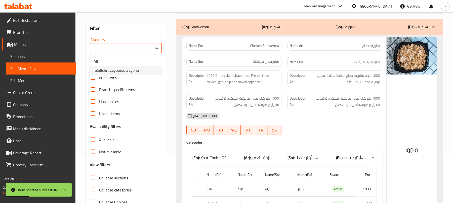
click at [133, 72] on span "falaflchi , zayouna, Zayona" at bounding box center [116, 70] width 45 height 6
type input "falaflchi , zayouna, Zayona"
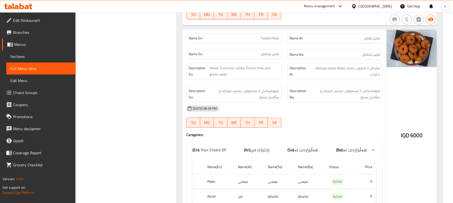
scroll to position [619, 0]
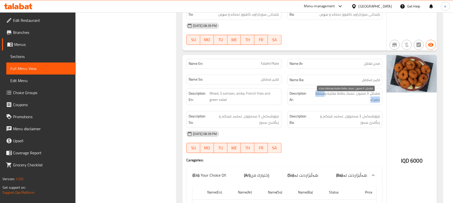
drag, startPoint x: 323, startPoint y: 99, endPoint x: 312, endPoint y: 106, distance: 13.2
click at [312, 103] on span "مشكل، 3 صمون، عمبة، بطاطا مقلية وسلطة خضراء" at bounding box center [344, 97] width 69 height 12
copy span "سلطة خضراء"
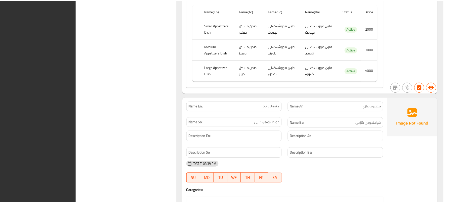
scroll to position [2279, 0]
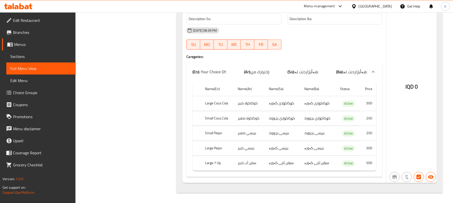
click at [17, 45] on span "Menus" at bounding box center [43, 44] width 58 height 6
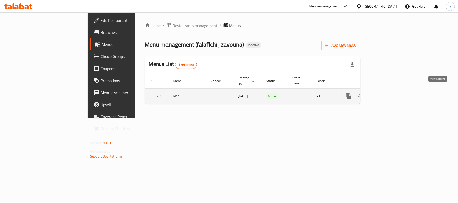
click at [387, 94] on icon "enhanced table" at bounding box center [384, 96] width 5 height 5
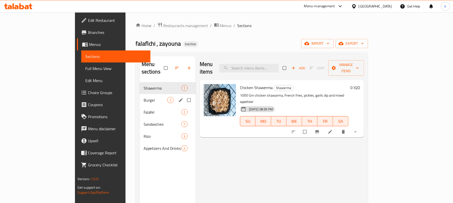
click at [144, 97] on span "Burger" at bounding box center [156, 100] width 24 height 6
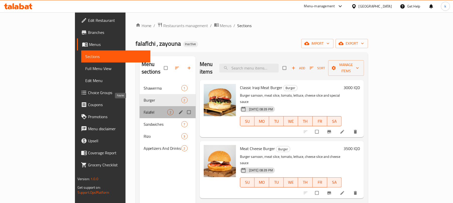
click at [144, 109] on span "Falafel" at bounding box center [156, 112] width 24 height 6
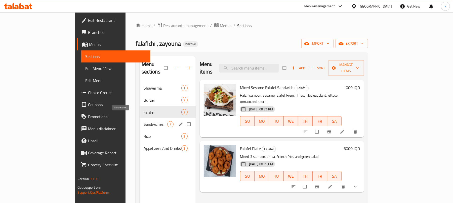
click at [140, 120] on div "Sandwiches 7" at bounding box center [168, 124] width 56 height 12
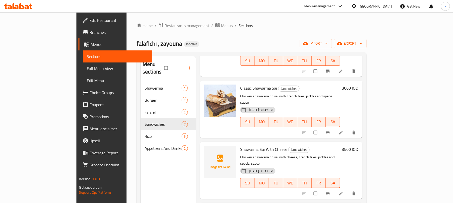
scroll to position [33, 0]
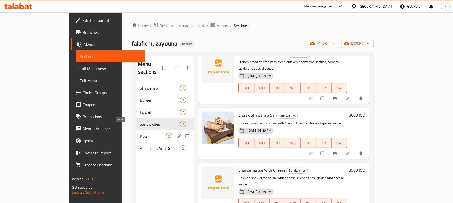
click at [140, 133] on span "Rizo" at bounding box center [153, 136] width 26 height 6
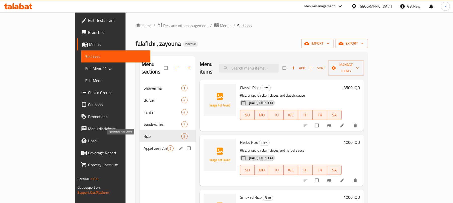
click at [144, 146] on span "Appetizers And Drinks" at bounding box center [156, 149] width 24 height 6
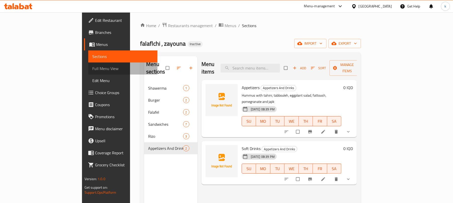
click at [92, 68] on span "Full Menu View" at bounding box center [122, 69] width 61 height 6
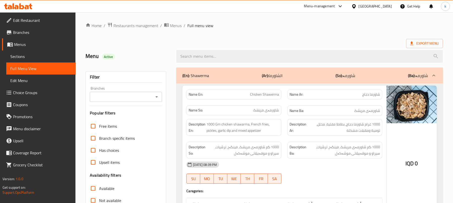
click at [155, 99] on icon "Open" at bounding box center [157, 97] width 6 height 6
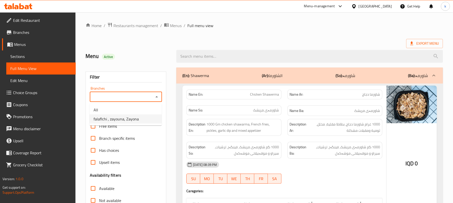
click at [125, 119] on span "falaflchi , zayouna, Zayona" at bounding box center [116, 119] width 45 height 6
type input "falaflchi , zayouna, Zayona"
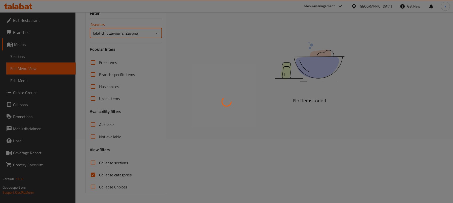
scroll to position [65, 0]
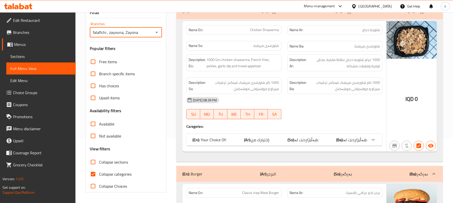
click at [13, 43] on icon at bounding box center [10, 45] width 6 height 4
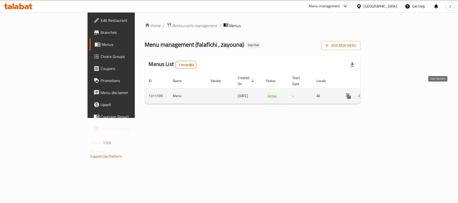
click at [388, 93] on icon "enhanced table" at bounding box center [385, 96] width 6 height 6
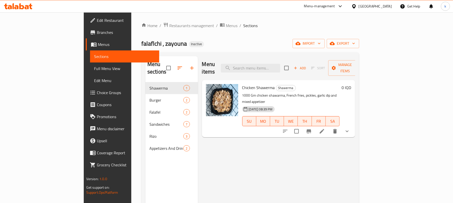
click at [94, 69] on span "Full Menu View" at bounding box center [124, 69] width 61 height 6
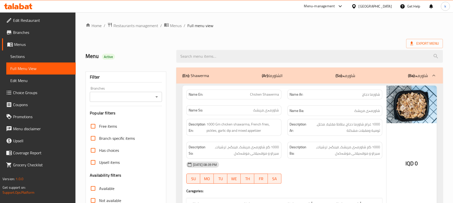
click at [156, 96] on icon "Open" at bounding box center [157, 97] width 6 height 6
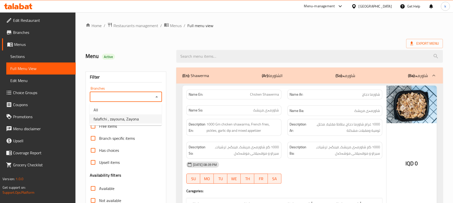
drag, startPoint x: 127, startPoint y: 118, endPoint x: 126, endPoint y: 121, distance: 3.3
click at [127, 118] on span "falaflchi , zayouna, Zayona" at bounding box center [116, 119] width 45 height 6
type input "falaflchi , zayouna, Zayona"
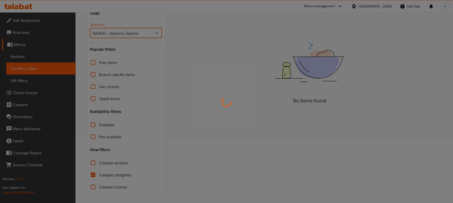
scroll to position [65, 0]
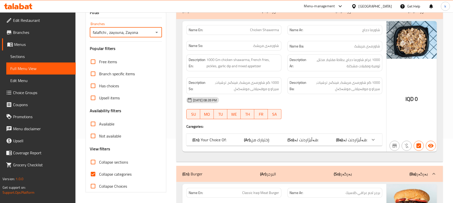
click at [92, 173] on input "Collapse categories" at bounding box center [93, 174] width 12 height 12
checkbox input "false"
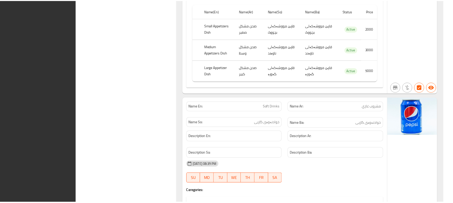
scroll to position [2279, 0]
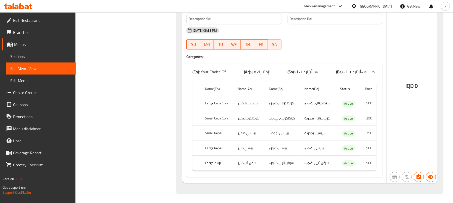
click at [25, 7] on icon at bounding box center [18, 6] width 28 height 6
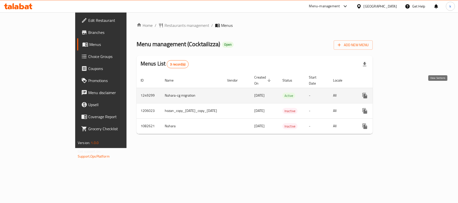
click at [403, 94] on icon "enhanced table" at bounding box center [401, 96] width 5 height 5
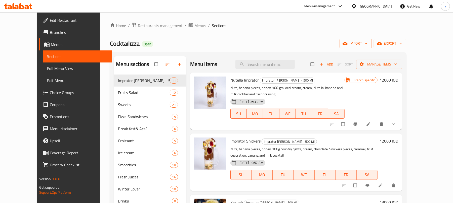
click at [47, 71] on span "Full Menu View" at bounding box center [77, 69] width 61 height 6
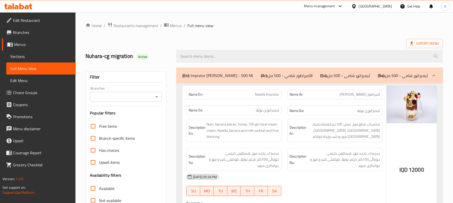
click at [154, 99] on icon "Open" at bounding box center [157, 97] width 6 height 6
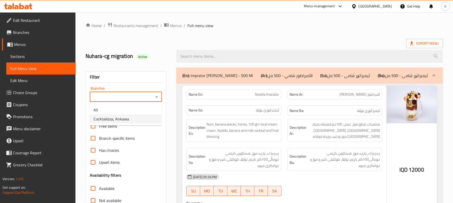
click at [122, 123] on li "Cocktailizza, Ankawa" at bounding box center [126, 119] width 72 height 9
type input "Cocktailizza, Ankawa"
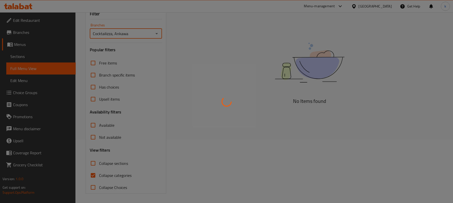
scroll to position [65, 0]
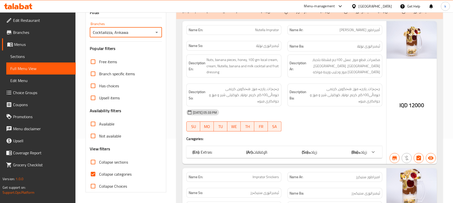
click at [96, 175] on input "Collapse categories" at bounding box center [93, 174] width 12 height 12
checkbox input "false"
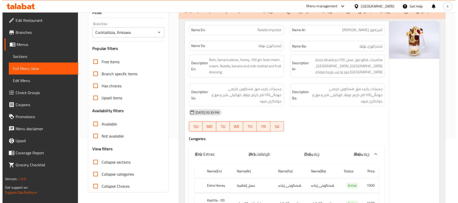
scroll to position [0, 0]
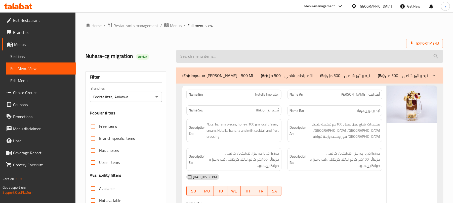
click at [195, 53] on input "search" at bounding box center [309, 56] width 266 height 13
paste input "Avocado Royal Smoothie"
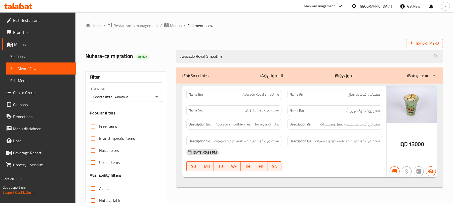
type input "Avocado Royal Smoothie"
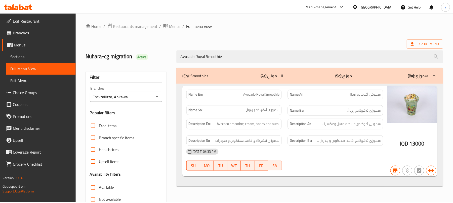
scroll to position [65, 0]
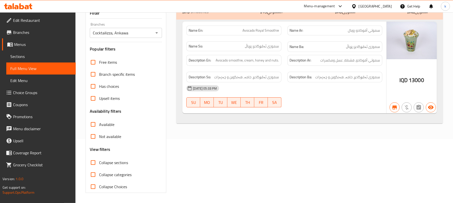
click at [25, 7] on icon at bounding box center [18, 6] width 28 height 6
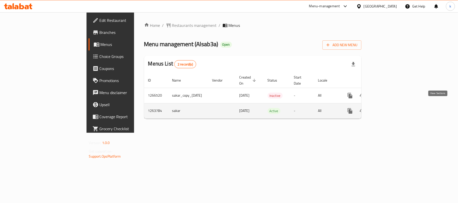
click at [389, 108] on icon "enhanced table" at bounding box center [386, 111] width 6 height 6
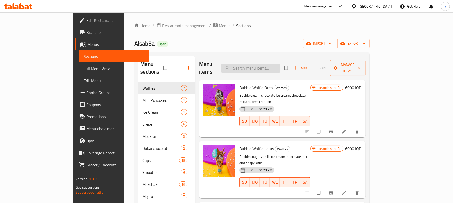
click at [263, 67] on input "search" at bounding box center [250, 68] width 59 height 9
paste input "Mini Dipped Cookies"
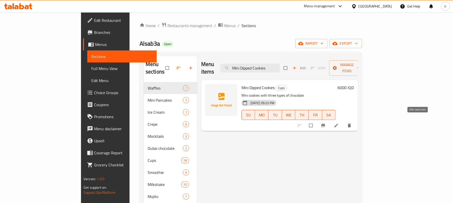
type input "Mini Dipped Cookies"
click at [338, 124] on icon at bounding box center [336, 126] width 4 height 4
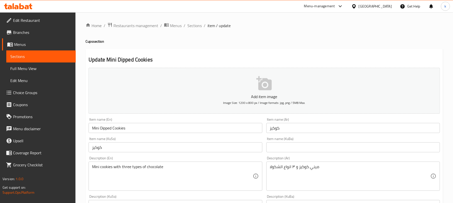
click at [289, 125] on input "كوكيز" at bounding box center [352, 128] width 173 height 10
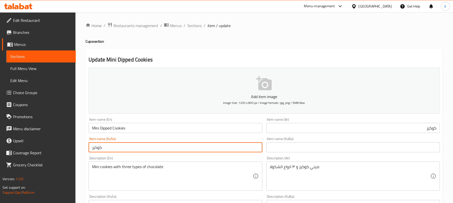
click at [156, 151] on input "كوكيز" at bounding box center [174, 148] width 173 height 10
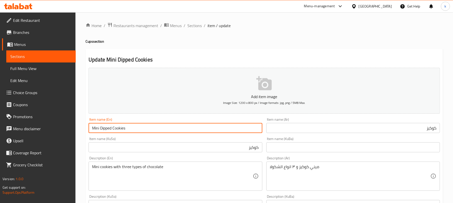
drag, startPoint x: 135, startPoint y: 131, endPoint x: 80, endPoint y: 133, distance: 54.4
click at [437, 128] on input "كوكيز" at bounding box center [352, 128] width 173 height 10
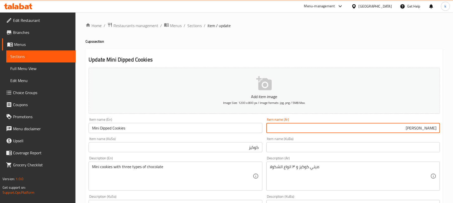
click at [109, 131] on input "Mini Dipped Cookies" at bounding box center [174, 128] width 173 height 10
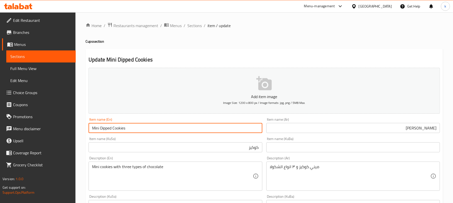
click at [109, 131] on input "Mini Dipped Cookies" at bounding box center [174, 128] width 173 height 10
click at [426, 129] on input "[PERSON_NAME]" at bounding box center [352, 128] width 173 height 10
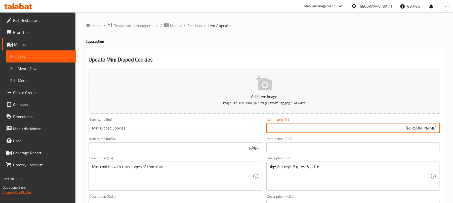
click at [425, 128] on input "[PERSON_NAME]" at bounding box center [352, 128] width 173 height 10
type input "[PERSON_NAME]"
click at [234, 147] on input "كوكيز" at bounding box center [174, 148] width 173 height 10
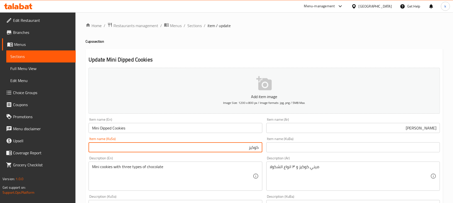
click at [259, 147] on input "كوكيز" at bounding box center [174, 148] width 173 height 10
drag, startPoint x: 223, startPoint y: 149, endPoint x: 286, endPoint y: 154, distance: 63.5
click at [286, 154] on div "Add item image Image Size: 1200 x 800 px / Image formats: jpg, png / 5MB Max. I…" at bounding box center [263, 203] width 355 height 275
type input "مینی دیپد كوكيز"
click at [308, 148] on input "text" at bounding box center [352, 148] width 173 height 10
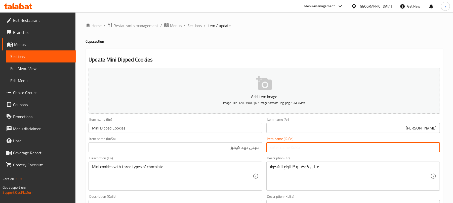
paste input "مینی دیپد كوكيز"
type input "مینی دیپد كوكيز"
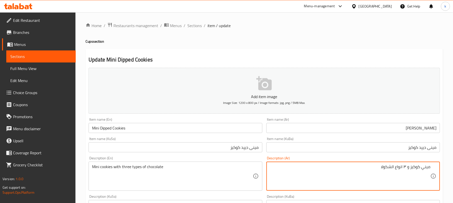
click at [405, 167] on textarea "ميني كوكيز و ٣ انواع الشكولا" at bounding box center [350, 177] width 160 height 24
click at [392, 169] on textarea "ميني كوكيز و 3 أنواع الشكولا" at bounding box center [350, 177] width 160 height 24
click at [377, 168] on textarea "ميني كوكيز و 3 أنواع شكولا" at bounding box center [350, 177] width 160 height 24
type textarea "ميني كوكيز و 3 أنواع شكولاتة"
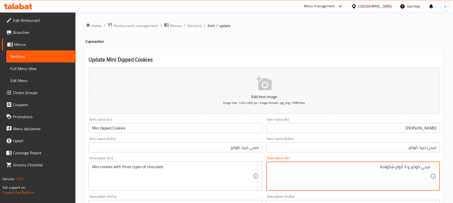
click at [116, 168] on textarea "Mini cookies with three types of chocolate" at bounding box center [172, 177] width 160 height 24
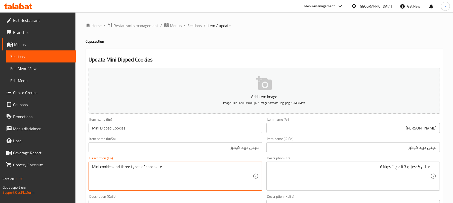
click at [129, 165] on textarea "Mini cookies and three types of chocolate" at bounding box center [172, 177] width 160 height 24
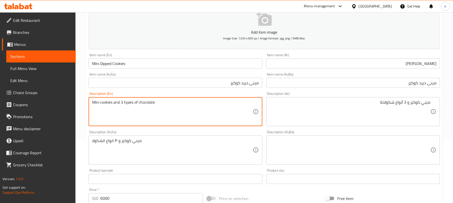
scroll to position [67, 0]
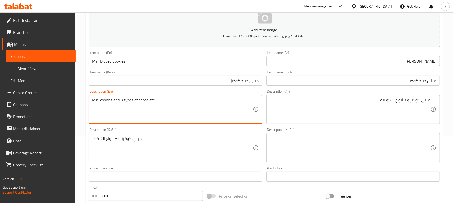
type textarea "Mini cookies and 3 types of chocolate"
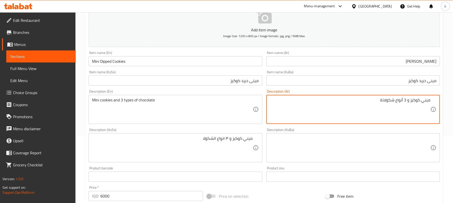
click at [411, 102] on textarea "ميني كوكيز و 3 أنواع شكولاتة" at bounding box center [350, 110] width 160 height 24
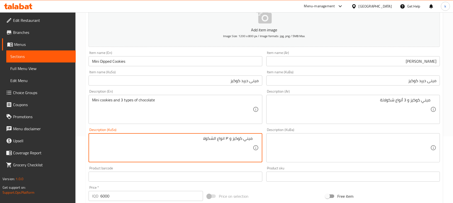
drag, startPoint x: 227, startPoint y: 139, endPoint x: 195, endPoint y: 141, distance: 32.3
click at [239, 156] on textarea "ميني كوكيز و 3 جۆری چوکولاتە" at bounding box center [172, 148] width 160 height 24
drag, startPoint x: 193, startPoint y: 139, endPoint x: 290, endPoint y: 138, distance: 96.8
click at [288, 139] on div "Add item image Image Size: 1200 x 800 px / Image formats: jpg, png / 5MB Max. I…" at bounding box center [263, 136] width 355 height 275
type textarea "ميني كوكيز و 3 جۆری چوکولاتە"
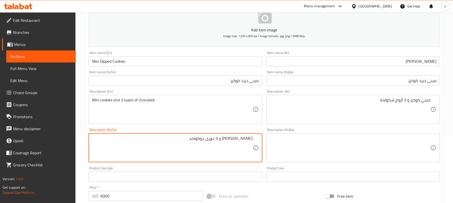
click at [341, 152] on textarea at bounding box center [350, 148] width 160 height 24
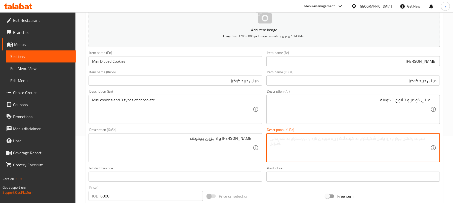
paste textarea "ميني كوكيز و 3 جۆری چوکولاتە"
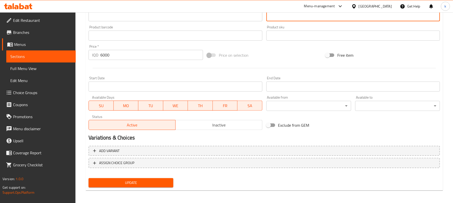
scroll to position [209, 0]
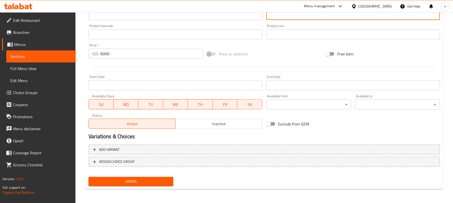
type textarea "ميني كوكيز و 3 جۆری چوکولاتە"
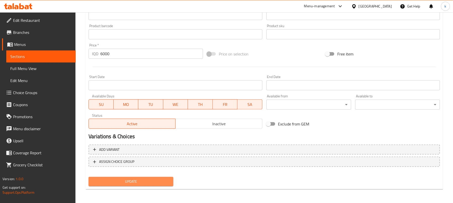
click at [149, 182] on span "Update" at bounding box center [131, 182] width 77 height 6
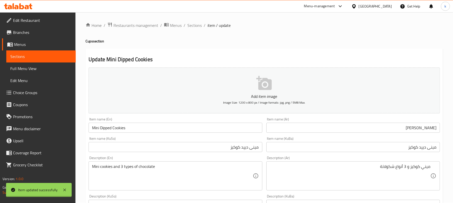
scroll to position [0, 0]
click at [192, 23] on span "Sections" at bounding box center [194, 26] width 14 height 6
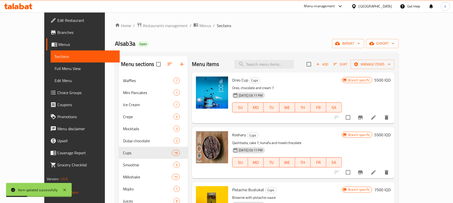
click at [55, 68] on span "Full Menu View" at bounding box center [85, 69] width 61 height 6
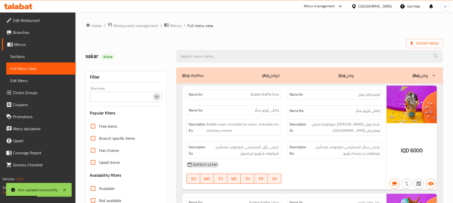
click at [154, 99] on icon "Open" at bounding box center [157, 97] width 6 height 6
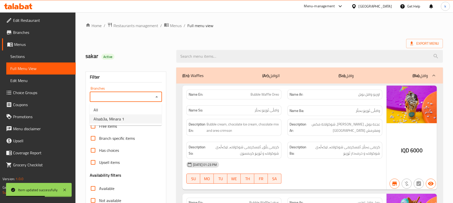
click at [115, 118] on span "Alsab3a, Minara 1" at bounding box center [109, 119] width 31 height 6
type input "Alsab3a, Minara 1"
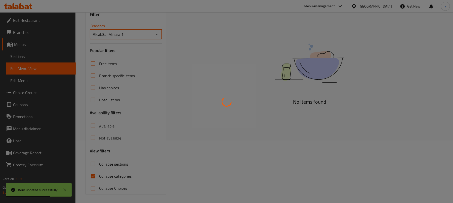
scroll to position [65, 0]
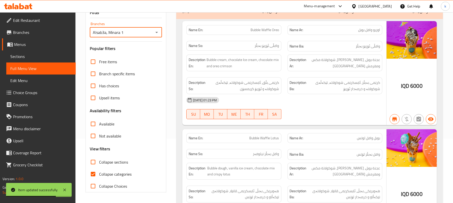
click at [93, 174] on input "Collapse categories" at bounding box center [93, 174] width 12 height 12
checkbox input "false"
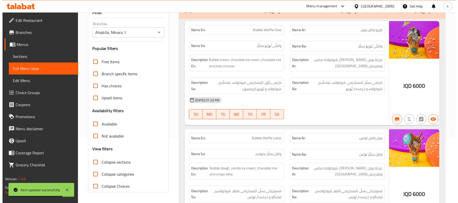
scroll to position [0, 0]
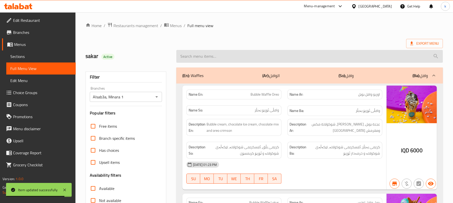
click at [205, 57] on input "search" at bounding box center [309, 56] width 266 height 13
paste input "Mini Dipped Cookies"
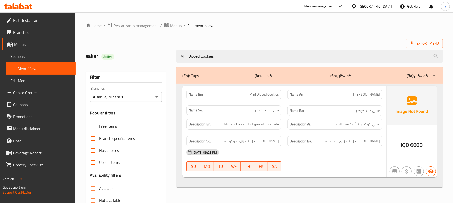
drag, startPoint x: 226, startPoint y: 60, endPoint x: 142, endPoint y: 60, distance: 83.7
click at [142, 60] on div "sakar Active Mini Dipped Cookies" at bounding box center [263, 56] width 363 height 22
paste input "ango Smoothie"
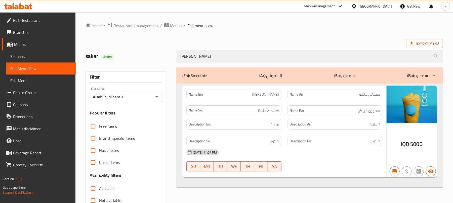
type input "Mango Smoothie"
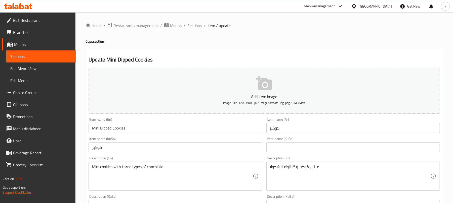
click at [26, 3] on div at bounding box center [18, 6] width 36 height 10
click at [22, 2] on div at bounding box center [18, 6] width 36 height 10
click at [23, 5] on icon at bounding box center [21, 6] width 5 height 6
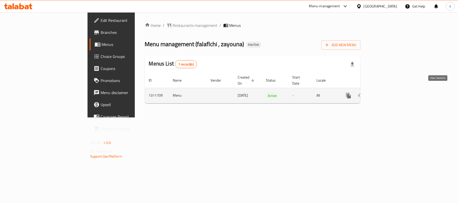
click at [388, 93] on icon "enhanced table" at bounding box center [385, 96] width 6 height 6
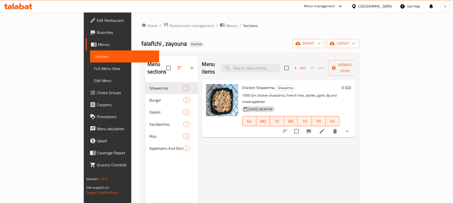
click at [258, 164] on div "Menu items Add Sort Manage items Chicken Shawerma Shawerma 1000 Gm chicken shaw…" at bounding box center [276, 157] width 157 height 203
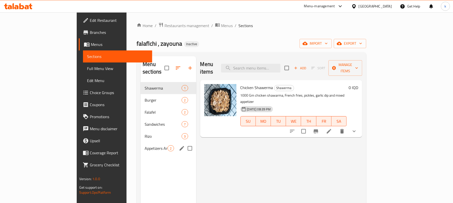
click at [145, 146] on span "Appetizers And Drinks" at bounding box center [156, 149] width 23 height 6
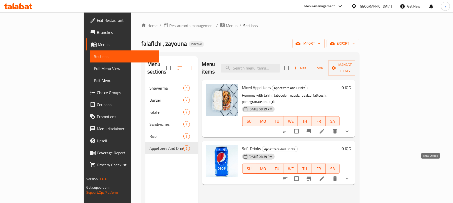
click at [350, 176] on icon "show more" at bounding box center [347, 179] width 6 height 6
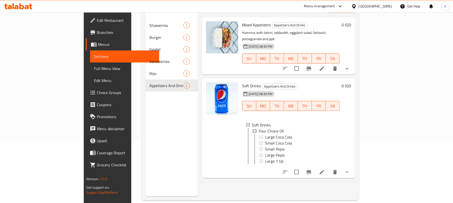
scroll to position [71, 0]
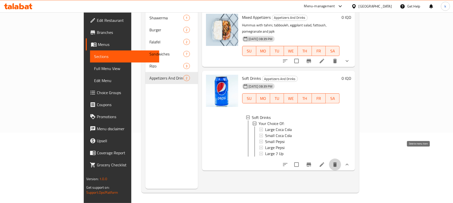
click at [337, 163] on icon "delete" at bounding box center [335, 165] width 4 height 5
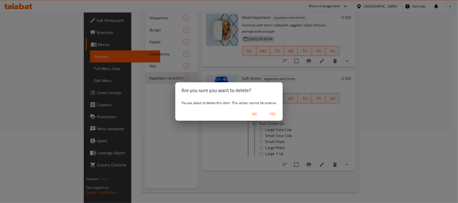
click at [273, 113] on span "Yes" at bounding box center [272, 114] width 12 height 6
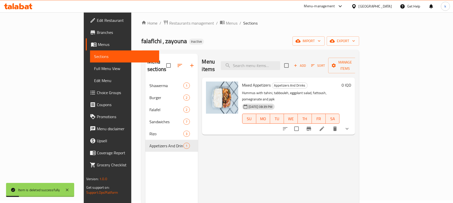
scroll to position [0, 0]
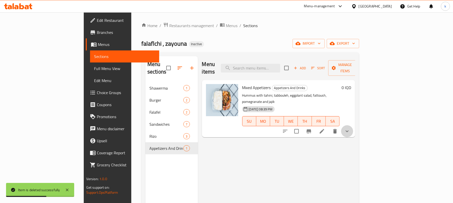
click at [353, 125] on button "show more" at bounding box center [347, 131] width 12 height 12
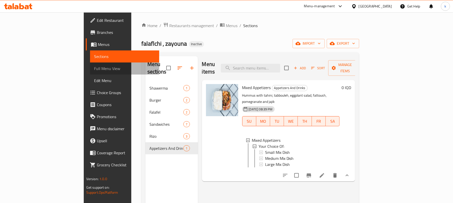
click at [94, 68] on span "Full Menu View" at bounding box center [124, 69] width 61 height 6
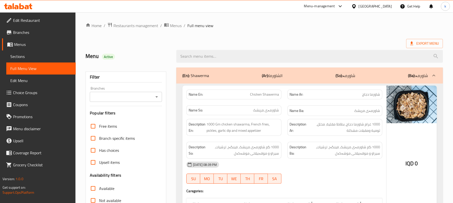
click at [158, 97] on icon "Open" at bounding box center [157, 97] width 6 height 6
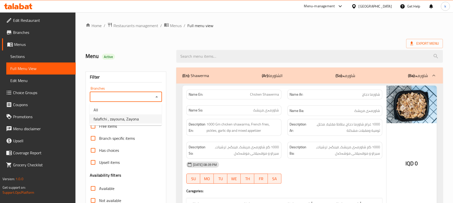
click at [121, 121] on span "falaflchi , zayouna, Zayona" at bounding box center [116, 119] width 45 height 6
type input "falaflchi , zayouna, Zayona"
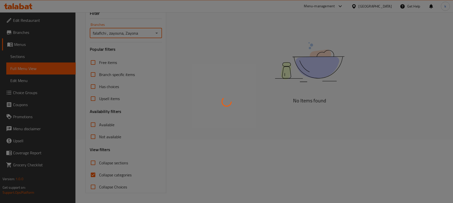
scroll to position [65, 0]
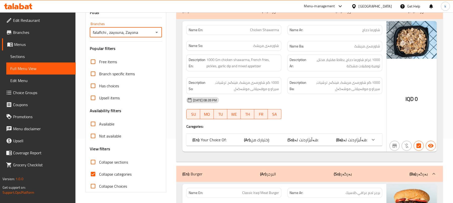
click at [93, 173] on input "Collapse categories" at bounding box center [93, 174] width 12 height 12
checkbox input "false"
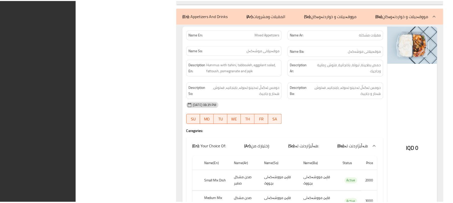
scroll to position [2054, 0]
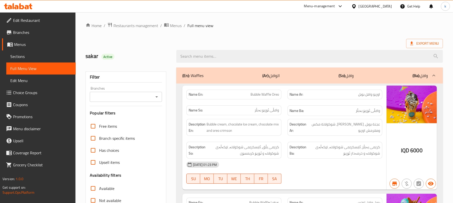
click at [157, 98] on icon "Open" at bounding box center [157, 97] width 6 height 6
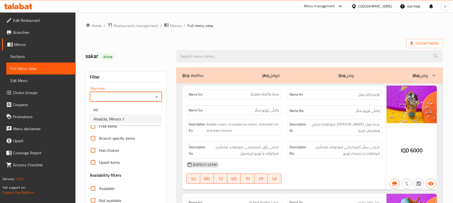
click at [118, 117] on span "Alsab3a, Minara 1" at bounding box center [109, 119] width 31 height 6
type input "Alsab3a, Minara 1"
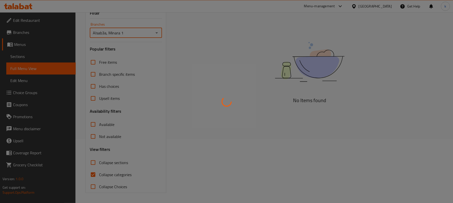
scroll to position [65, 0]
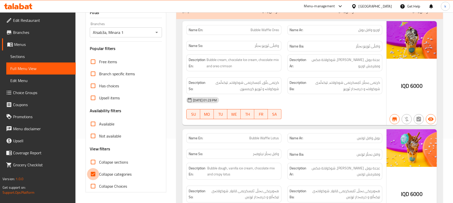
click at [94, 175] on input "Collapse categories" at bounding box center [93, 174] width 12 height 12
checkbox input "false"
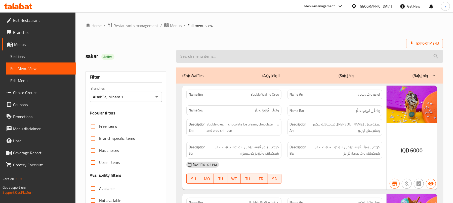
click at [212, 52] on input "search" at bounding box center [309, 56] width 266 height 13
paste input "[PERSON_NAME]"
type input "[PERSON_NAME]"
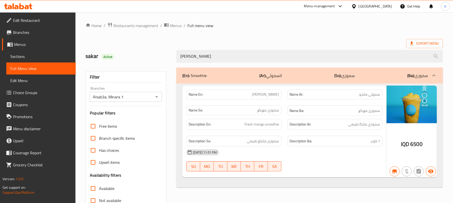
click at [20, 43] on span "Menus" at bounding box center [43, 44] width 58 height 6
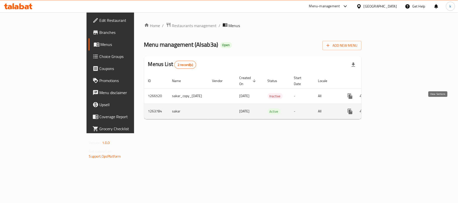
click at [389, 109] on icon "enhanced table" at bounding box center [386, 112] width 6 height 6
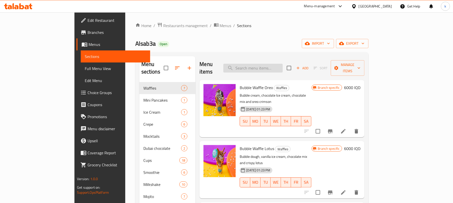
click at [274, 65] on input "search" at bounding box center [252, 68] width 59 height 9
paste input "[PERSON_NAME]"
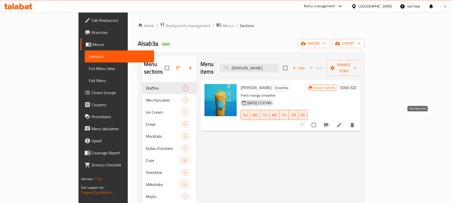
type input "[PERSON_NAME]"
click at [341, 123] on icon at bounding box center [339, 125] width 5 height 5
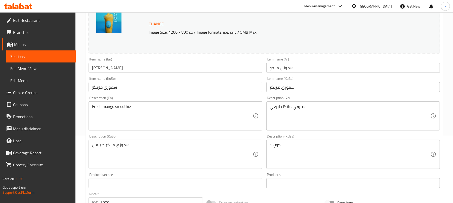
scroll to position [67, 0]
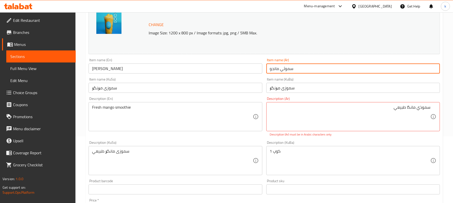
click at [276, 71] on input "سموثي مانجو" at bounding box center [352, 69] width 173 height 10
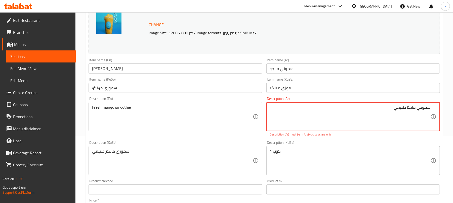
click at [411, 111] on textarea "سموذي مانگا طبيعي" at bounding box center [350, 117] width 160 height 24
paste textarea "جو"
type textarea "سموذي مانجو طبيعي"
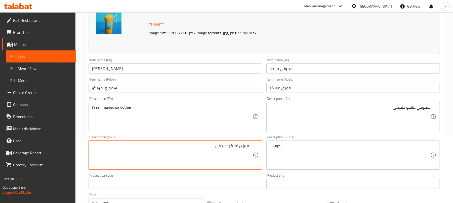
click at [229, 147] on textarea "سموزی مانگۆ طبيعي" at bounding box center [172, 156] width 160 height 24
click at [215, 147] on textarea "سموزی مانگۆی طبيعي" at bounding box center [172, 156] width 160 height 24
drag, startPoint x: 220, startPoint y: 148, endPoint x: 264, endPoint y: 152, distance: 43.5
click at [264, 152] on div "Description (KuSo) سموزی مانگۆی سروشتی Description (KuSo)" at bounding box center [174, 152] width 177 height 38
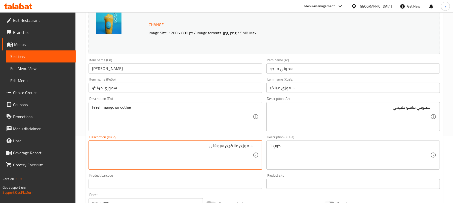
type textarea "سموزی مانگۆی سروشتی"
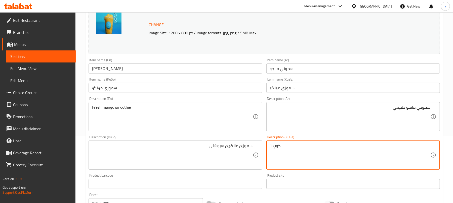
click at [277, 148] on textarea "1 کوپ" at bounding box center [350, 156] width 160 height 24
paste textarea "سموزی مانگۆی سروشتی"
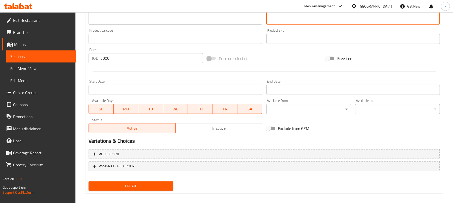
scroll to position [216, 0]
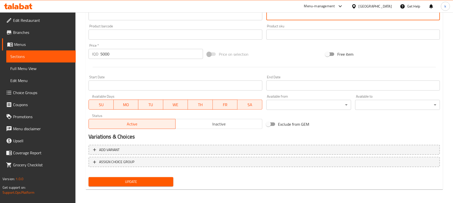
type textarea "سموزی مانگۆی سروشتی"
click at [144, 183] on span "Update" at bounding box center [131, 182] width 77 height 6
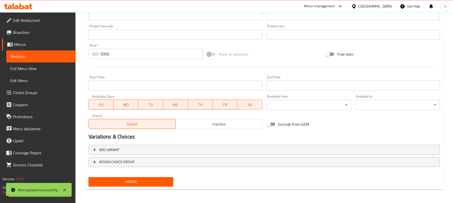
click at [26, 69] on span "Full Menu View" at bounding box center [40, 69] width 61 height 6
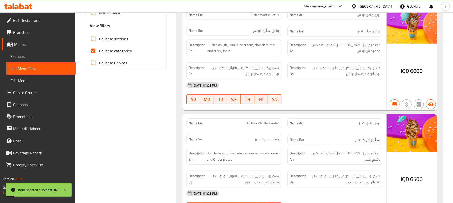
scroll to position [149, 0]
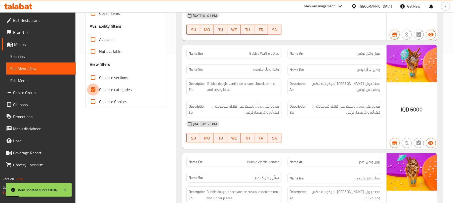
click at [91, 90] on input "Collapse categories" at bounding box center [93, 90] width 12 height 12
checkbox input "false"
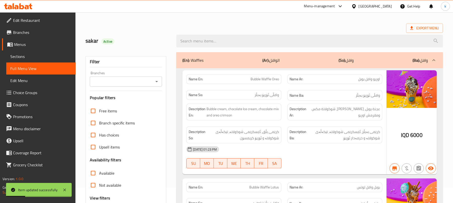
click at [156, 82] on icon "Open" at bounding box center [156, 81] width 3 height 1
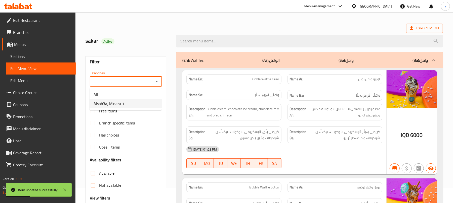
click at [119, 101] on span "Alsab3a, Minara 1" at bounding box center [109, 104] width 31 height 6
type input "Alsab3a, Minara 1"
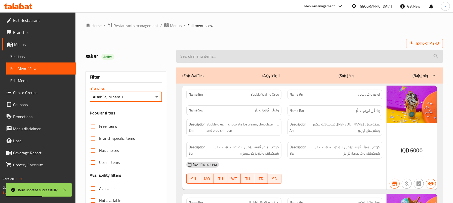
click at [196, 57] on input "search" at bounding box center [309, 56] width 266 height 13
paste input "[PERSON_NAME]"
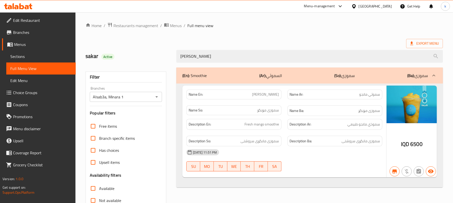
type input "[PERSON_NAME]"
click at [17, 45] on span "Menus" at bounding box center [43, 44] width 58 height 6
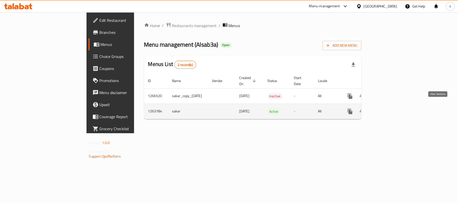
click at [389, 109] on icon "enhanced table" at bounding box center [386, 112] width 6 height 6
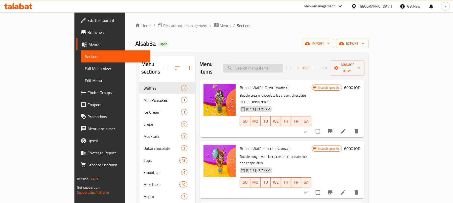
click at [266, 64] on input "search" at bounding box center [252, 68] width 59 height 9
paste input "[PERSON_NAME]"
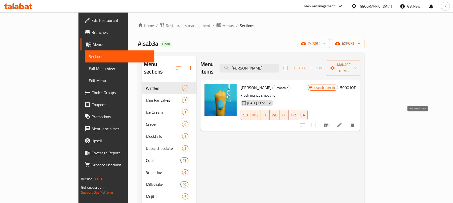
type input "[PERSON_NAME]"
click at [342, 122] on icon at bounding box center [339, 125] width 6 height 6
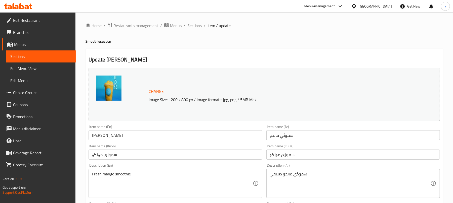
scroll to position [33, 0]
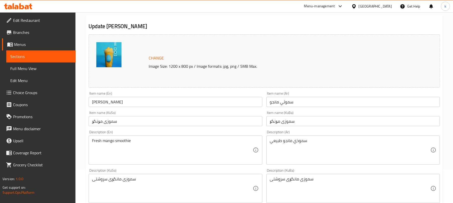
click at [294, 180] on textarea "سموزی مانگۆی سروشتی" at bounding box center [350, 189] width 160 height 24
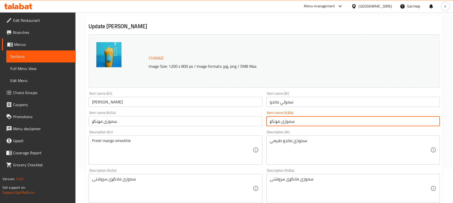
click at [301, 121] on input "سموزی مۆنگۆ" at bounding box center [352, 121] width 173 height 10
click at [415, 121] on input "سموزی مۆنگۆ" at bounding box center [352, 121] width 173 height 10
paste input "انگۆی"
drag, startPoint x: 409, startPoint y: 124, endPoint x: 455, endPoint y: 124, distance: 45.5
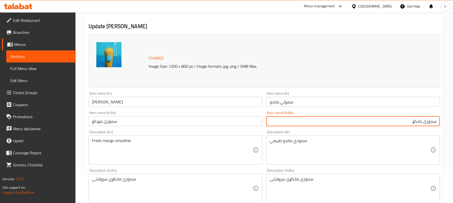
click at [453, 124] on html "​ Menu-management Iraq Get Help k Edit Restaurant Branches Menus Sections Full …" at bounding box center [226, 68] width 453 height 203
type input "سموزی مانگۆ"
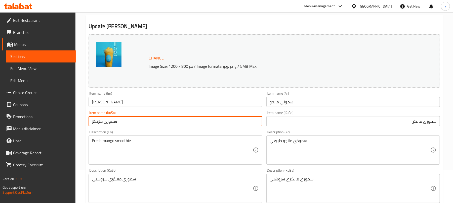
drag, startPoint x: 119, startPoint y: 123, endPoint x: 87, endPoint y: 130, distance: 32.2
click at [68, 132] on div "Edit Restaurant Branches Menus Sections Full Menu View Edit Menu Choice Groups …" at bounding box center [226, 183] width 453 height 408
paste input "ا"
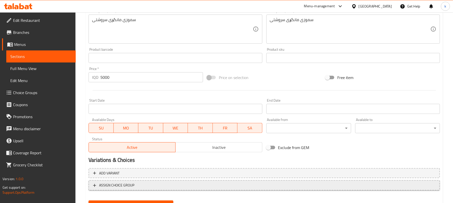
scroll to position [216, 0]
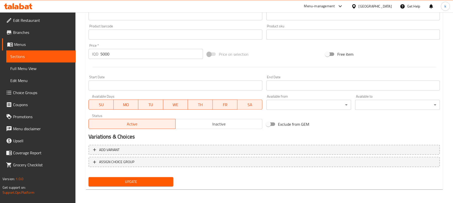
type input "سموزی مانگۆ"
click at [139, 185] on button "Update" at bounding box center [130, 181] width 85 height 9
click at [32, 69] on span "Full Menu View" at bounding box center [40, 69] width 61 height 6
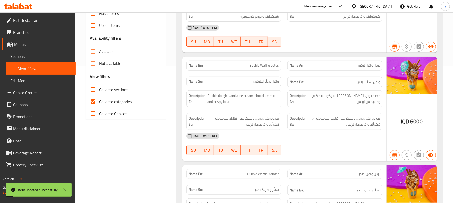
scroll to position [116, 0]
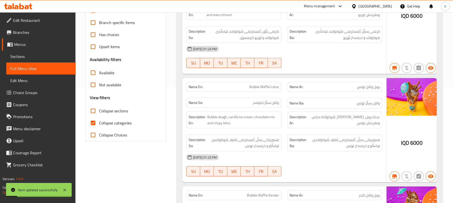
click at [92, 123] on input "Collapse categories" at bounding box center [93, 123] width 12 height 12
checkbox input "false"
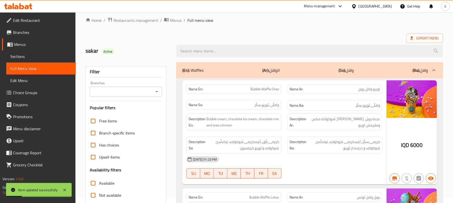
scroll to position [0, 0]
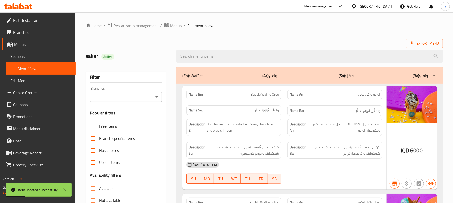
click at [153, 97] on button "Open" at bounding box center [156, 97] width 7 height 7
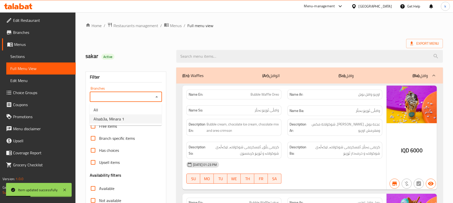
click at [121, 116] on span "Alsab3a, Minara 1" at bounding box center [109, 119] width 31 height 6
type input "Alsab3a, Minara 1"
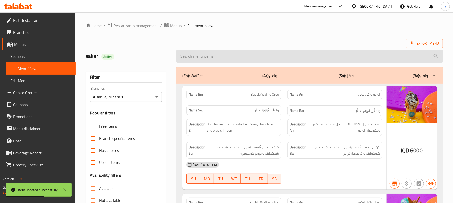
click at [201, 54] on input "search" at bounding box center [309, 56] width 266 height 13
paste input "[PERSON_NAME]"
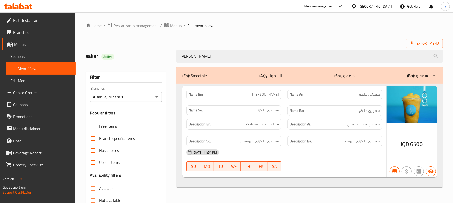
type input "[PERSON_NAME]"
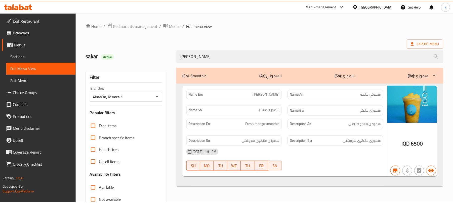
scroll to position [65, 0]
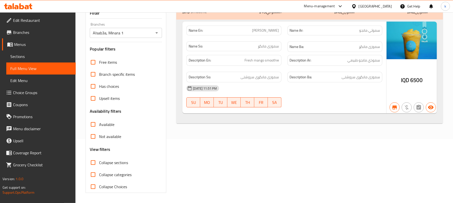
click at [19, 42] on span "Menus" at bounding box center [43, 44] width 58 height 6
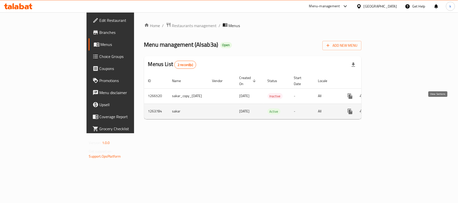
click at [389, 109] on icon "enhanced table" at bounding box center [386, 112] width 6 height 6
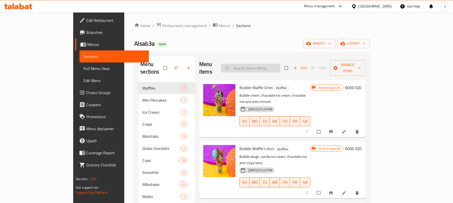
click at [263, 64] on input "search" at bounding box center [250, 68] width 59 height 9
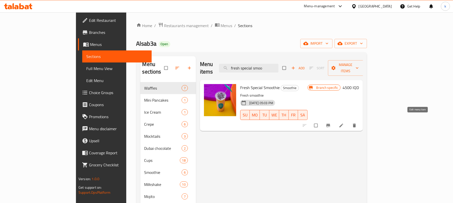
type input "fresh special smoo"
click at [344, 123] on icon at bounding box center [341, 125] width 5 height 5
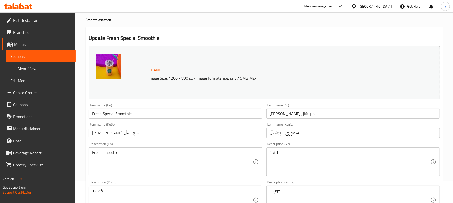
scroll to position [33, 0]
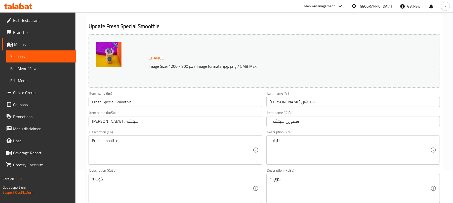
click at [147, 120] on input "[PERSON_NAME] سپێشەڵ" at bounding box center [174, 121] width 173 height 10
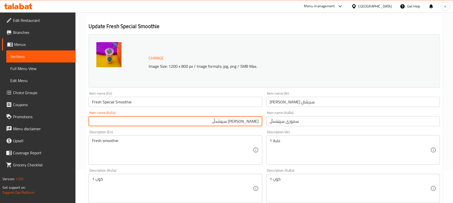
click at [254, 122] on input "[PERSON_NAME] سپێشەڵ" at bounding box center [174, 121] width 173 height 10
drag, startPoint x: 218, startPoint y: 121, endPoint x: 272, endPoint y: 125, distance: 53.9
click at [272, 125] on div "Change Image Size: 1200 x 800 px / Image formats: jpg, png / 5MB Max. Item name…" at bounding box center [263, 173] width 355 height 282
type input "فرێش سموزی سپێشەڵ"
click at [285, 123] on input "سموزی سپێشەڵ" at bounding box center [352, 121] width 173 height 10
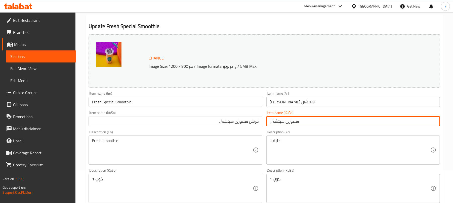
click at [285, 123] on input "سموزی سپێشەڵ" at bounding box center [352, 121] width 173 height 10
paste input "فرێش"
type input "فرێش سموزی سپێشەڵ"
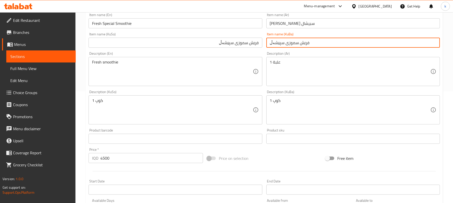
scroll to position [101, 0]
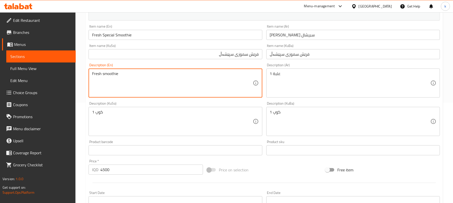
click at [108, 74] on textarea "Fresh smoothie" at bounding box center [172, 83] width 160 height 24
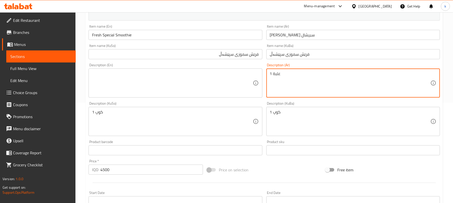
click at [276, 74] on textarea "1 علبة" at bounding box center [350, 83] width 160 height 24
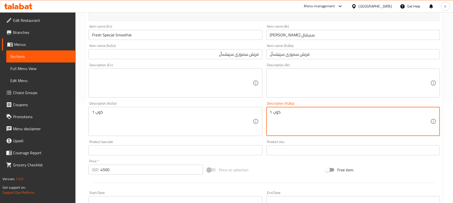
click at [276, 111] on textarea "1 کوپ" at bounding box center [350, 122] width 160 height 24
click at [97, 113] on textarea "1 کوپ" at bounding box center [172, 122] width 160 height 24
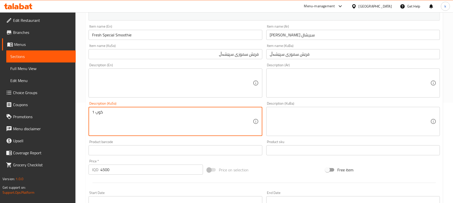
click at [97, 113] on textarea "1 کوپ" at bounding box center [172, 122] width 160 height 24
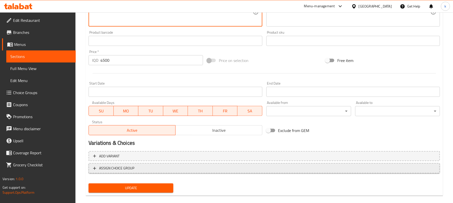
scroll to position [216, 0]
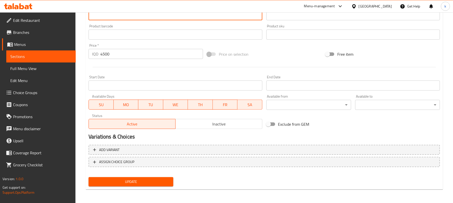
click at [128, 182] on span "Update" at bounding box center [131, 182] width 77 height 6
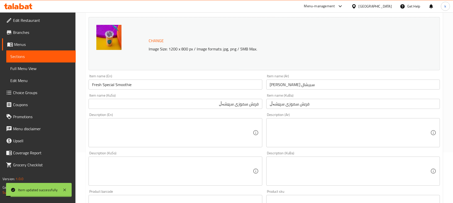
scroll to position [49, 0]
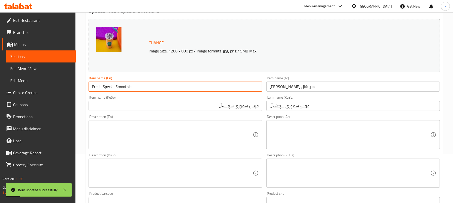
drag, startPoint x: 135, startPoint y: 87, endPoint x: 80, endPoint y: 88, distance: 54.8
click at [80, 88] on div "Home / Restaurants management / Menus / Sections / item / update Smoothie secti…" at bounding box center [263, 168] width 377 height 408
click at [21, 69] on span "Full Menu View" at bounding box center [40, 69] width 61 height 6
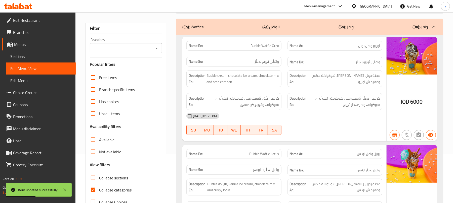
click at [156, 49] on icon "Open" at bounding box center [157, 48] width 6 height 6
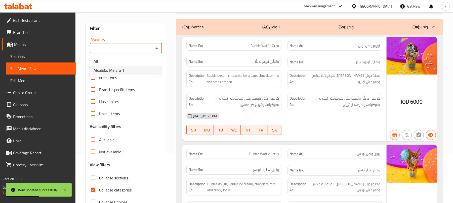
click at [132, 68] on li "Alsab3a, Minara 1" at bounding box center [126, 70] width 72 height 9
type input "Alsab3a, Minara 1"
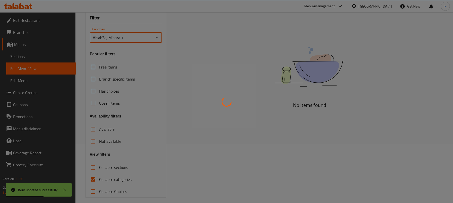
scroll to position [65, 0]
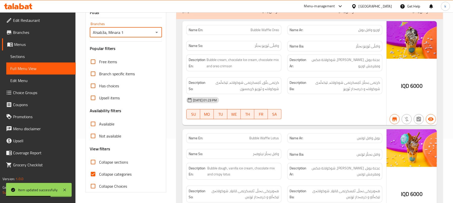
click at [94, 174] on input "Collapse categories" at bounding box center [93, 174] width 12 height 12
checkbox input "false"
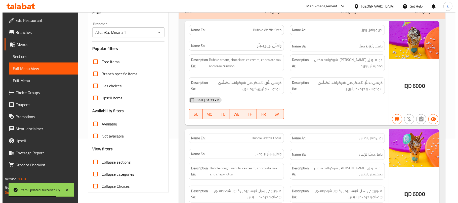
scroll to position [0, 0]
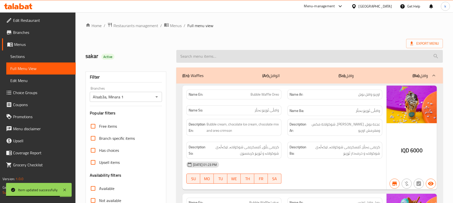
click at [201, 54] on input "search" at bounding box center [309, 56] width 266 height 13
paste input "Fresh Special Smoothie"
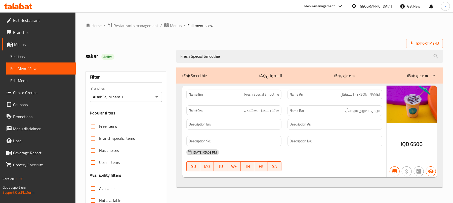
type input "Fresh Special Smoothie"
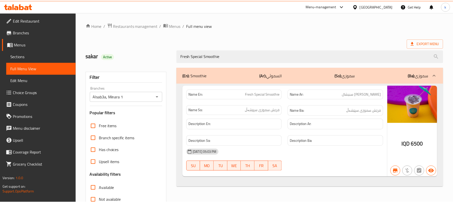
scroll to position [65, 0]
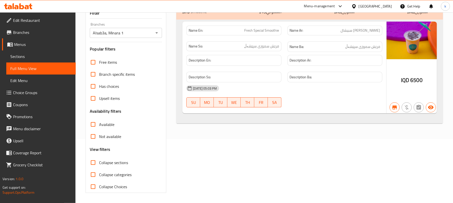
click at [26, 7] on icon at bounding box center [27, 7] width 4 height 4
